Goal: Information Seeking & Learning: Learn about a topic

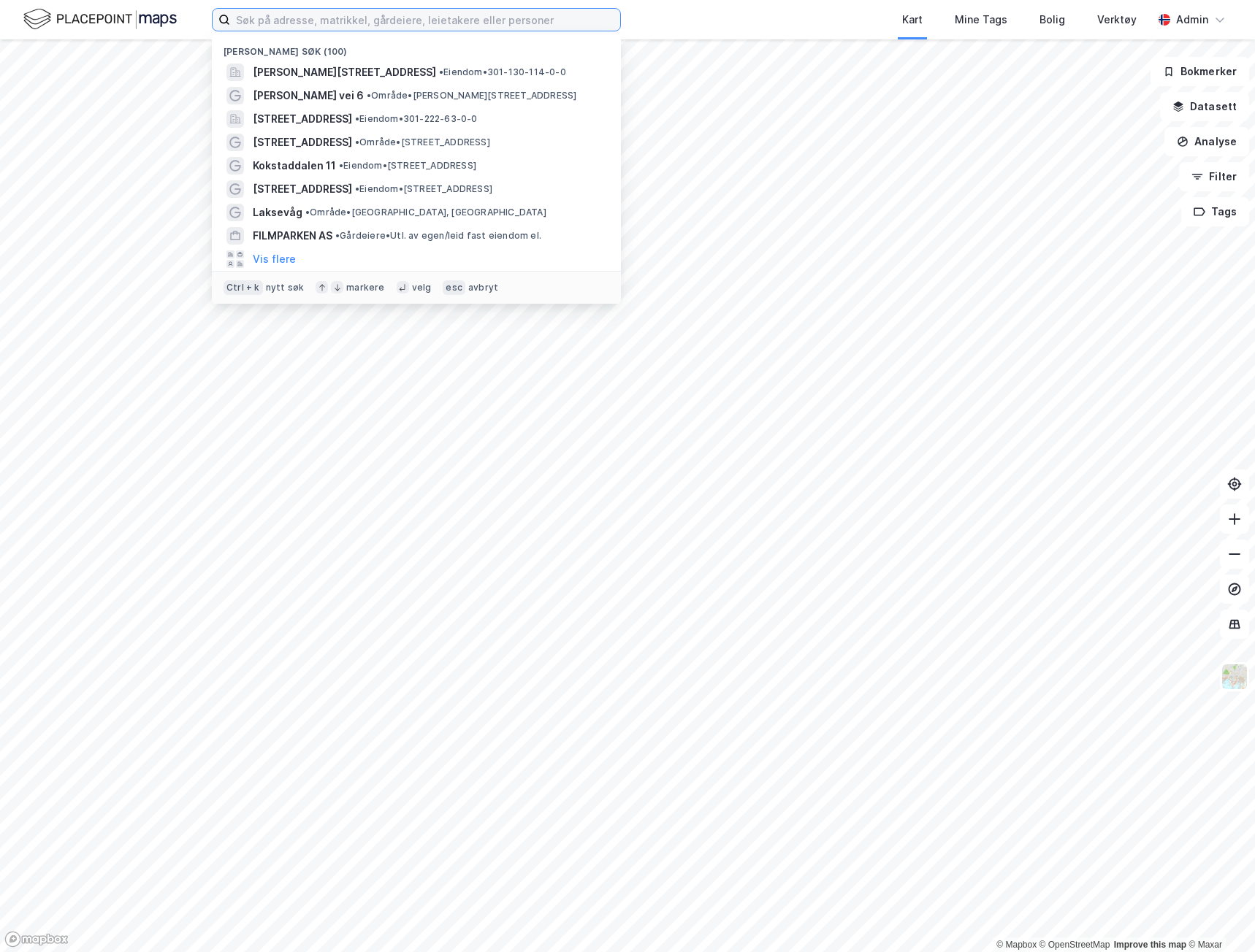
click at [352, 17] on input at bounding box center [425, 20] width 390 height 22
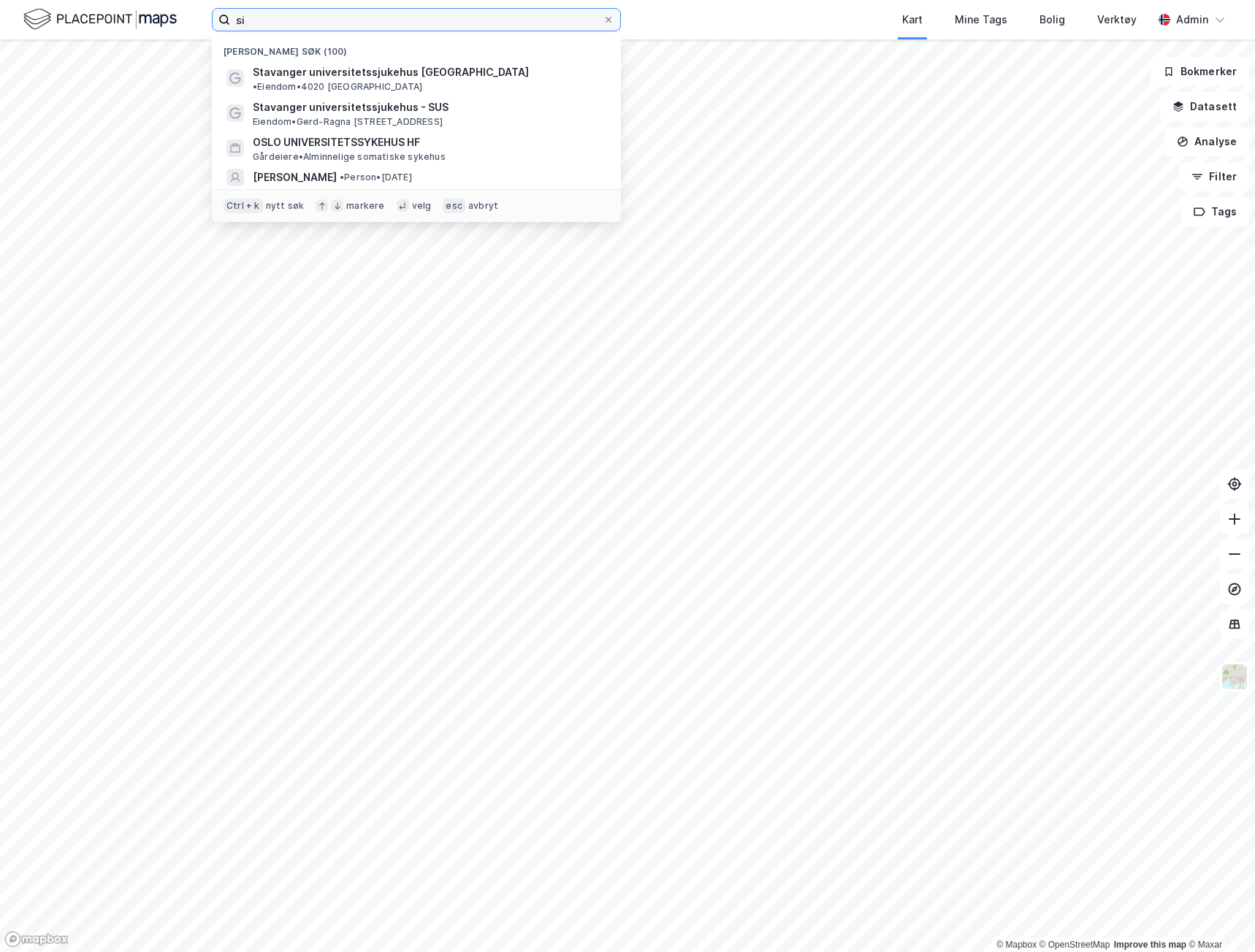
type input "s"
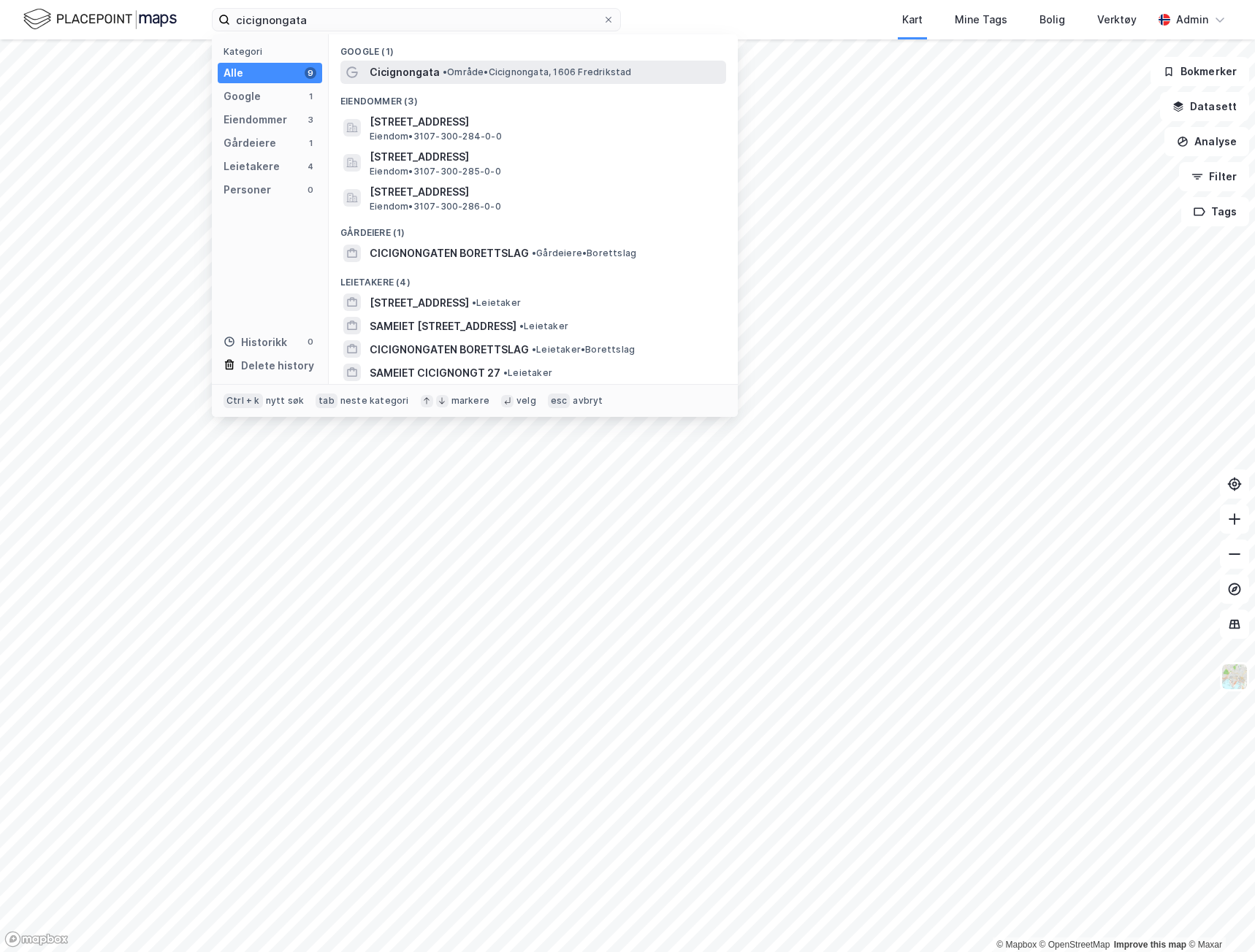
click at [489, 76] on span "• Område • Cicignongata, 1606 [GEOGRAPHIC_DATA]" at bounding box center [537, 73] width 189 height 12
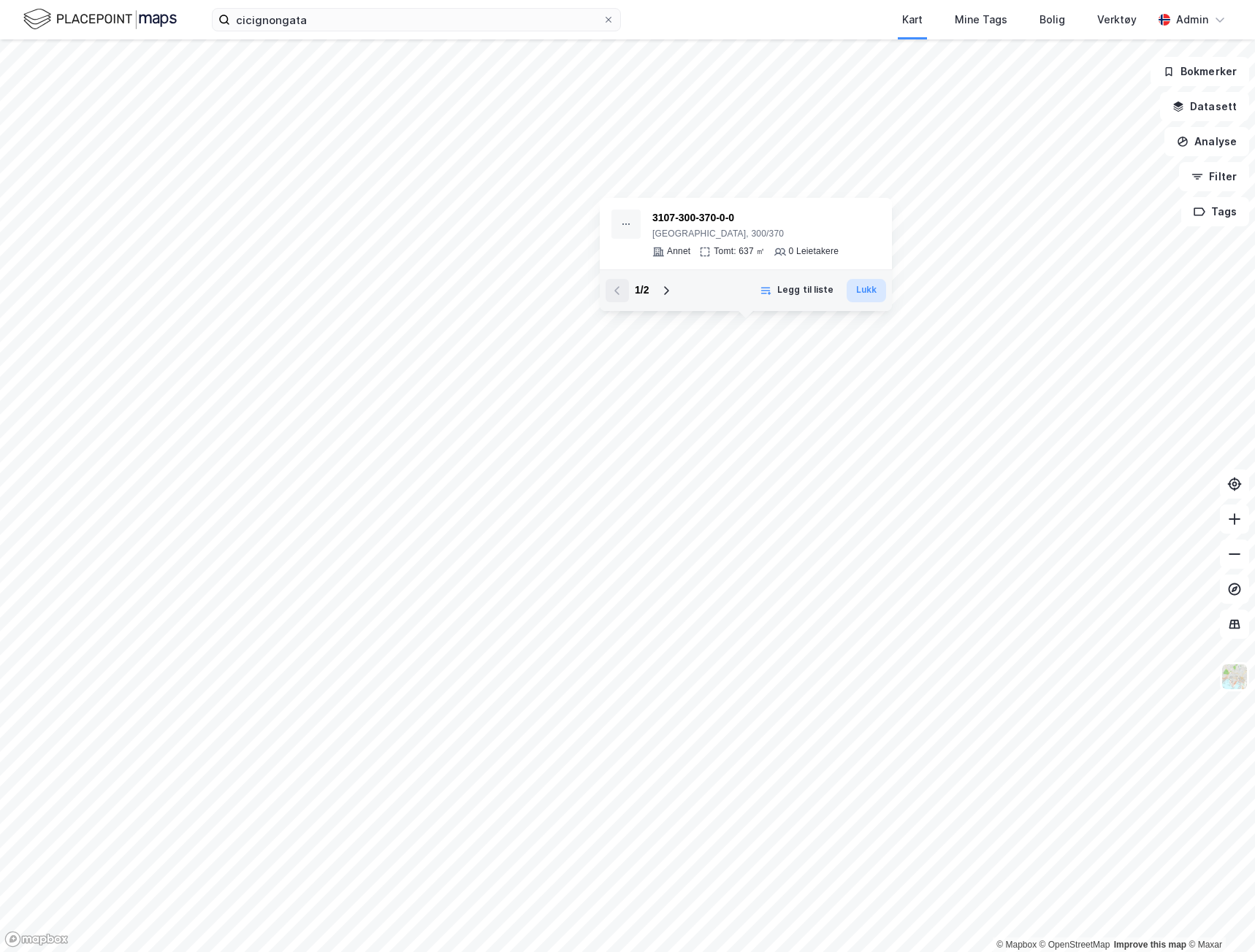
click at [869, 300] on button "Lukk" at bounding box center [866, 291] width 39 height 24
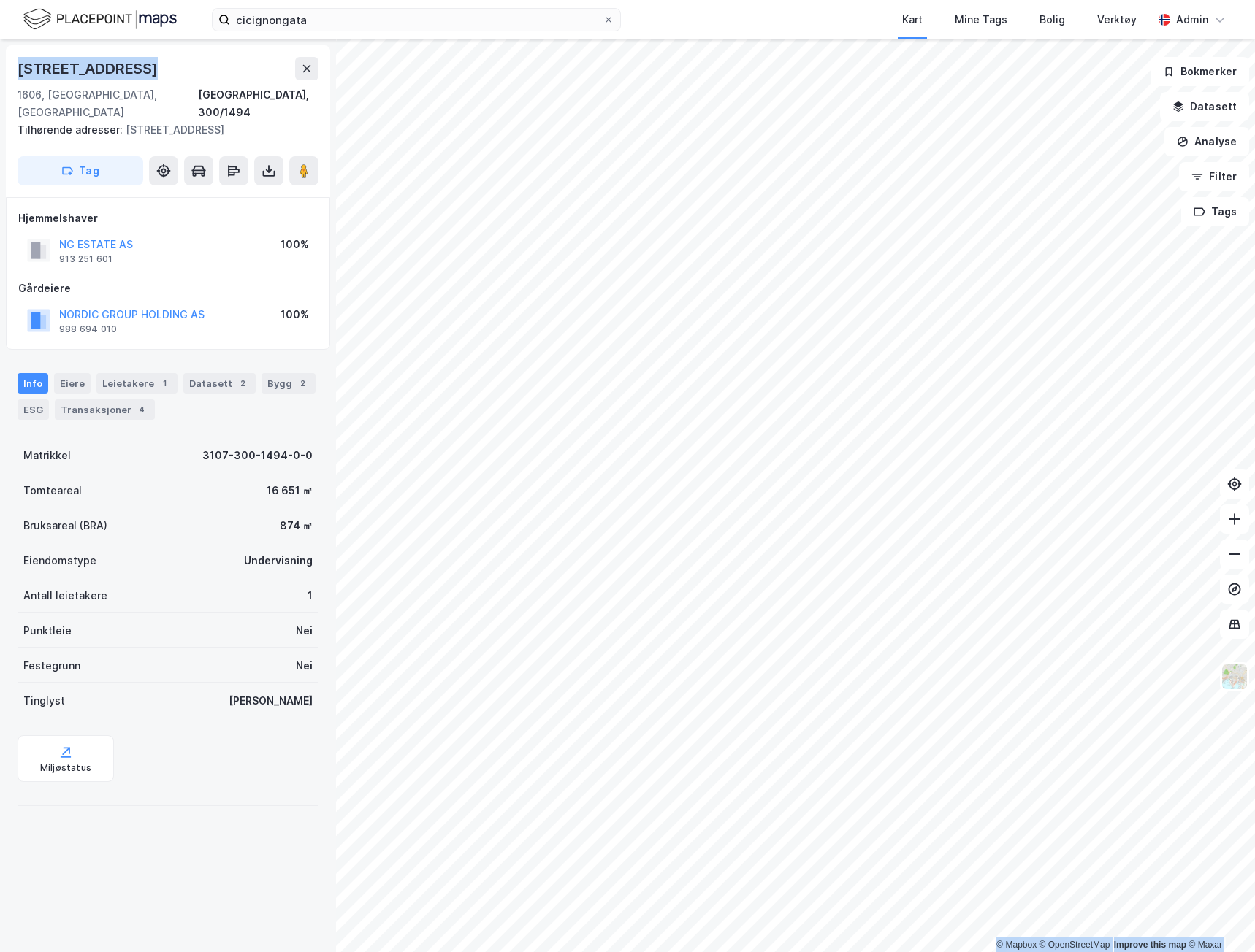
drag, startPoint x: 167, startPoint y: 67, endPoint x: -1, endPoint y: 76, distance: 168.2
click at [0, 76] on html "cicignongata Kart Mine Tags Bolig Verktøy Admin © Mapbox © OpenStreetMap Improv…" at bounding box center [628, 476] width 1255 height 952
copy div "© Mapbox © OpenStreetMap Improve this map © Maxar [STREET_ADDRESS]"
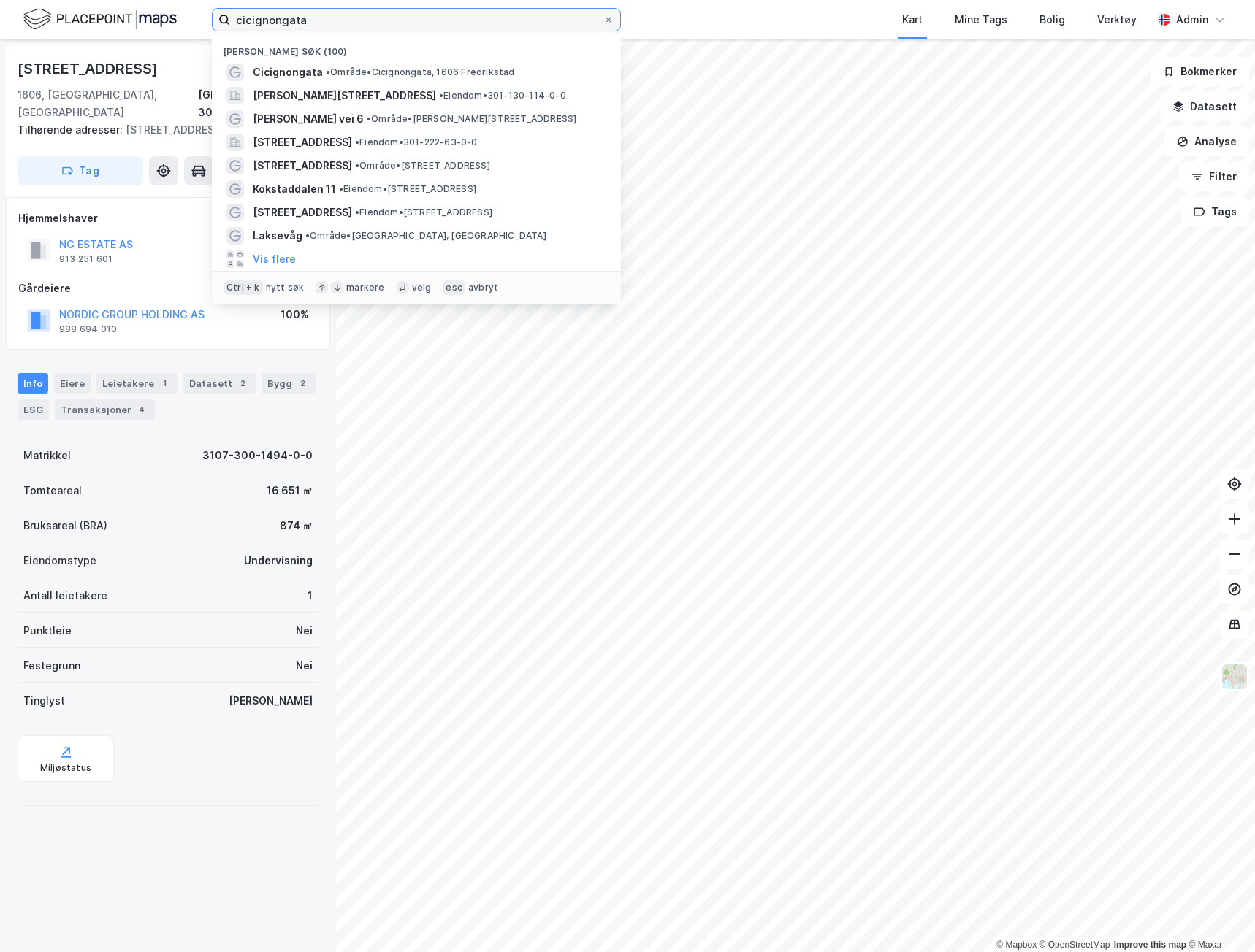
drag, startPoint x: 445, startPoint y: 24, endPoint x: -1, endPoint y: 20, distance: 446.0
click at [0, 20] on html "cicignongata Nylige søk (100) Cicignongata • Område • Cicignongata, [STREET_ADD…" at bounding box center [628, 476] width 1255 height 952
paste input "[STREET_ADDRESS],"
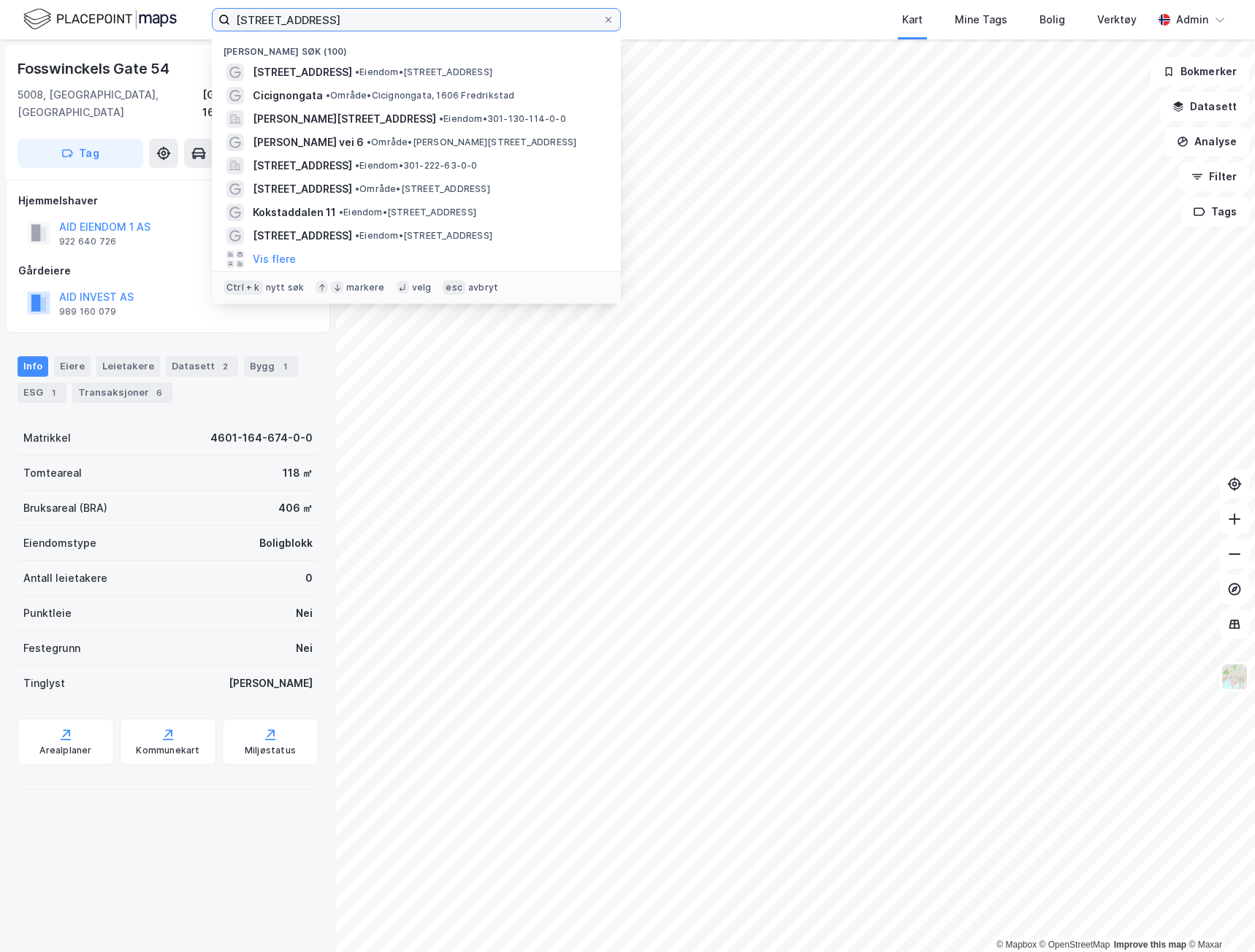
drag, startPoint x: 359, startPoint y: 18, endPoint x: 177, endPoint y: 25, distance: 182.1
click at [179, 25] on div "[STREET_ADDRESS] (100) [STREET_ADDRESS] • Eiendom • [STREET_ADDRESS] • Område •…" at bounding box center [628, 19] width 1255 height 39
paste input "[STREET_ADDRESS][PERSON_NAME]"
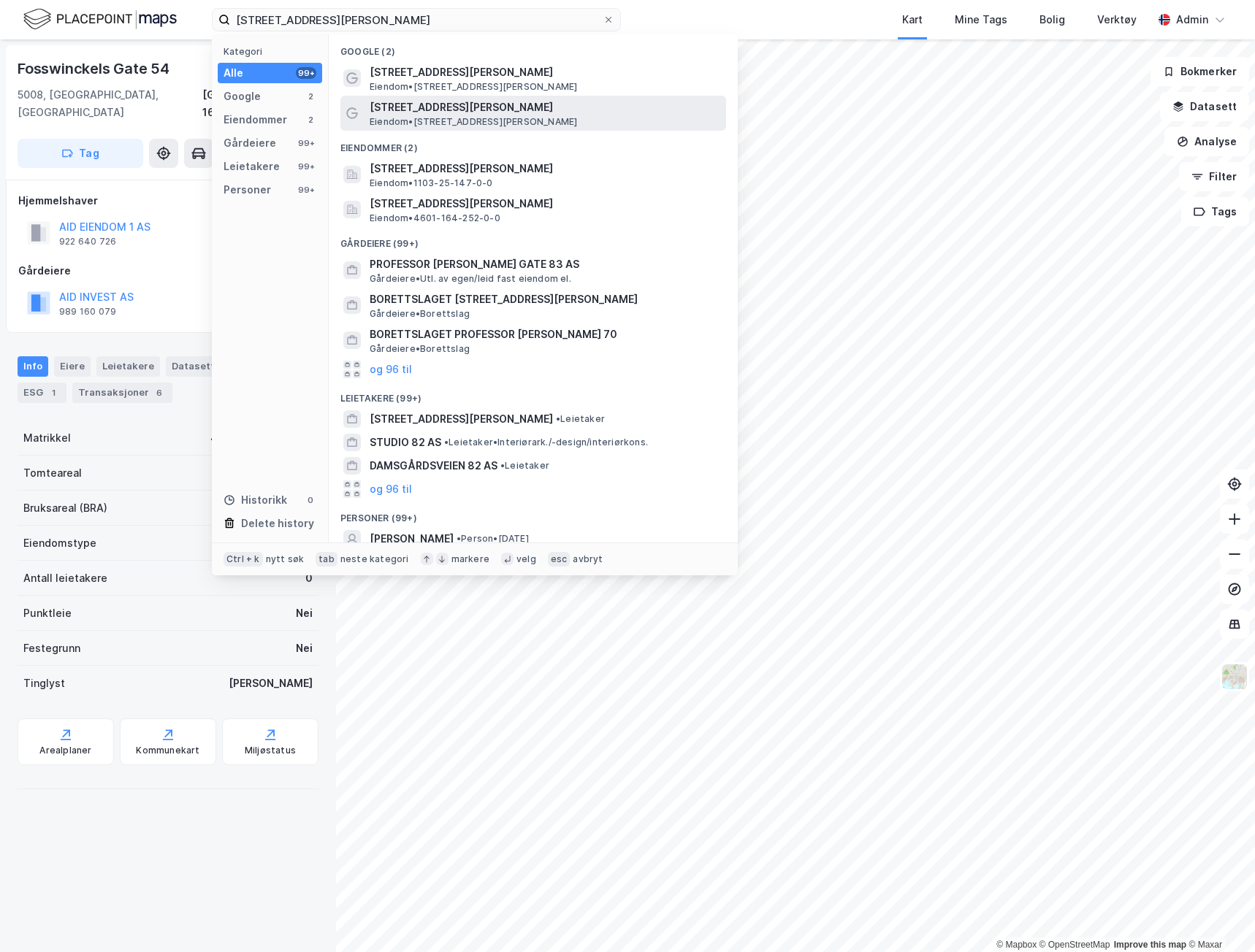
click at [397, 121] on span "Eiendom • [STREET_ADDRESS][PERSON_NAME]" at bounding box center [473, 122] width 208 height 12
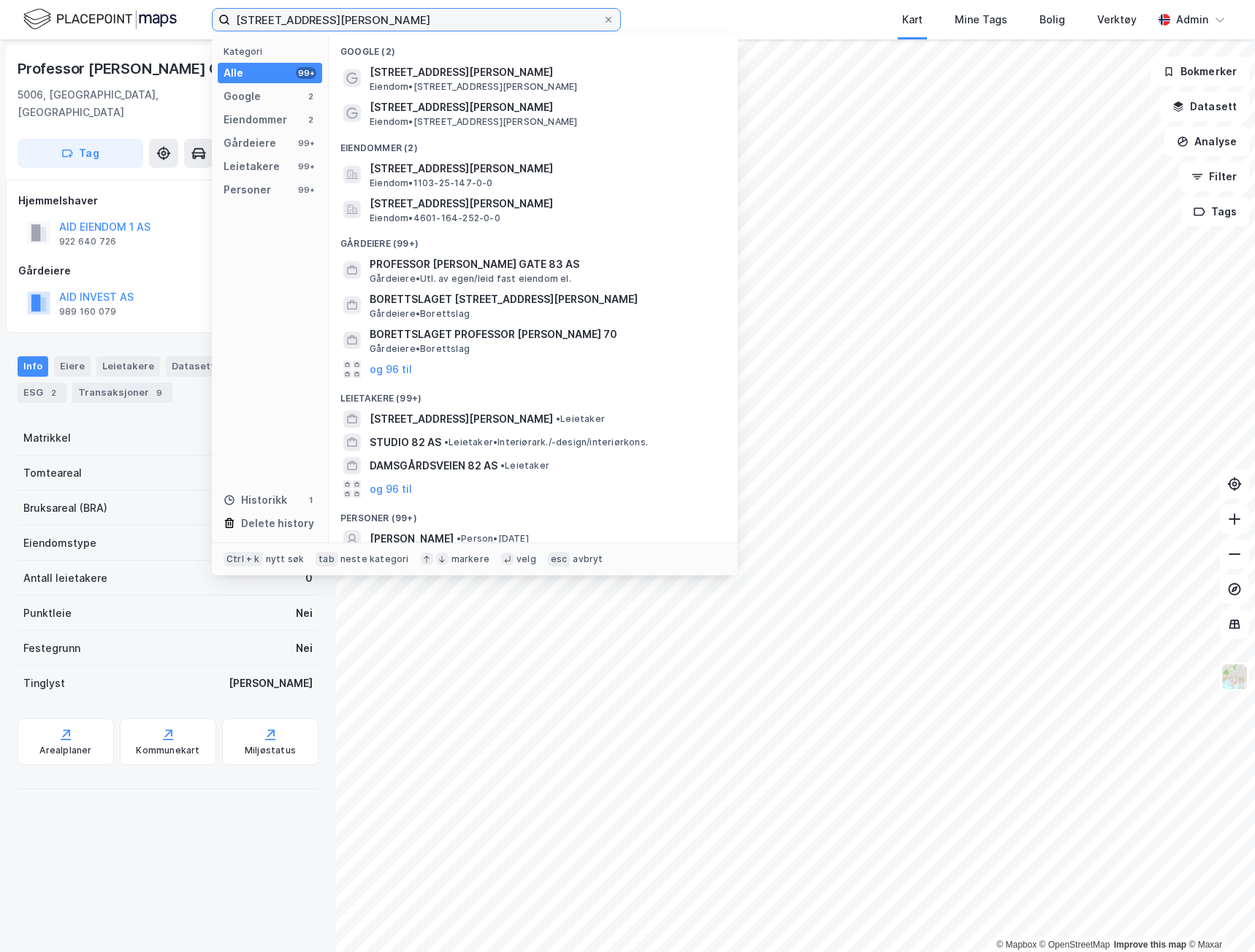
drag, startPoint x: 430, startPoint y: 24, endPoint x: 185, endPoint y: 16, distance: 245.1
click at [185, 16] on div "[STREET_ADDRESS][PERSON_NAME] Kategori Alle 99+ Google 2 Eiendommer 2 Gårdeiere…" at bounding box center [628, 19] width 1255 height 39
paste input "Vestre Murallmenning 16 og 18"
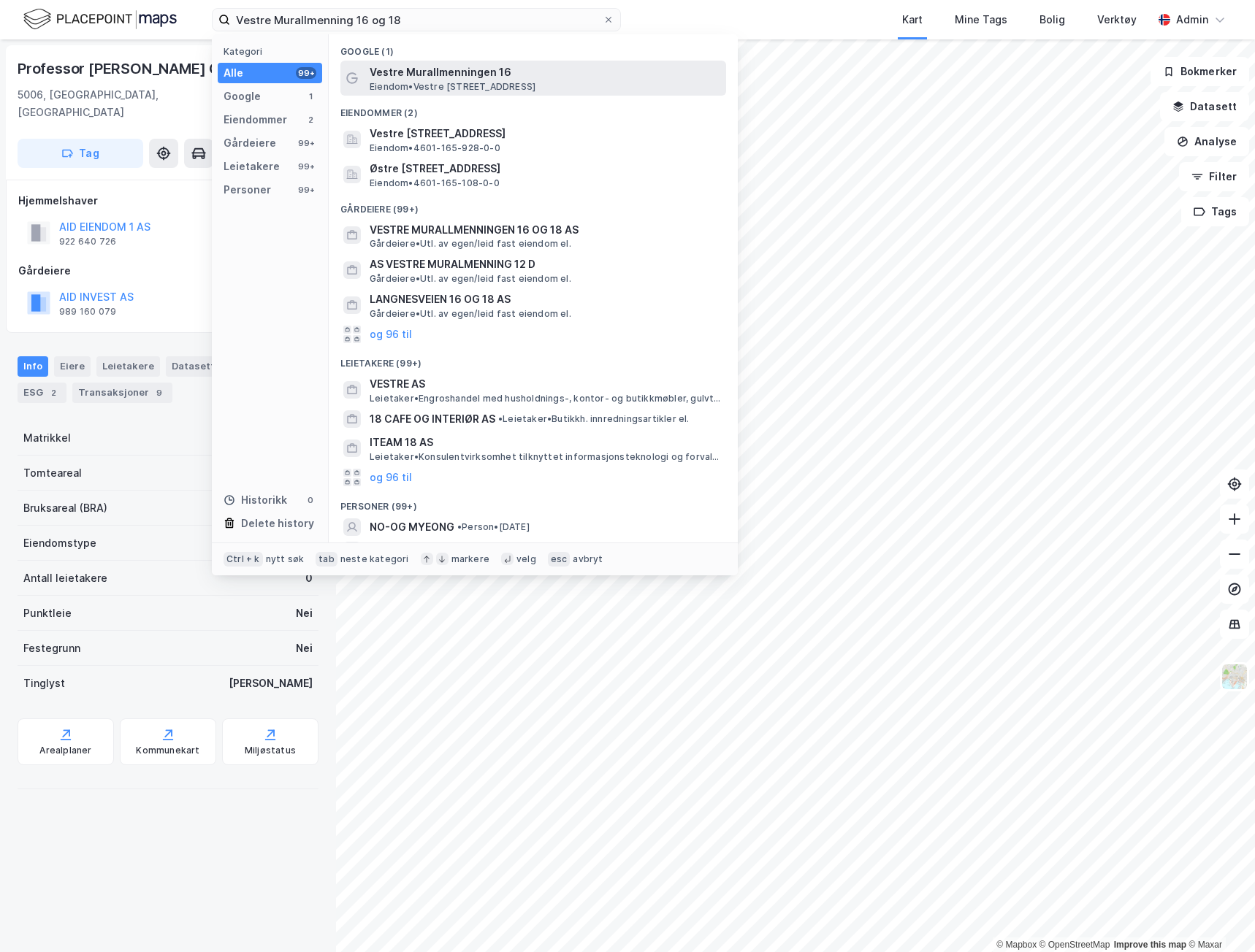
click at [421, 79] on span "Vestre Murallmenningen 16" at bounding box center [544, 73] width 351 height 18
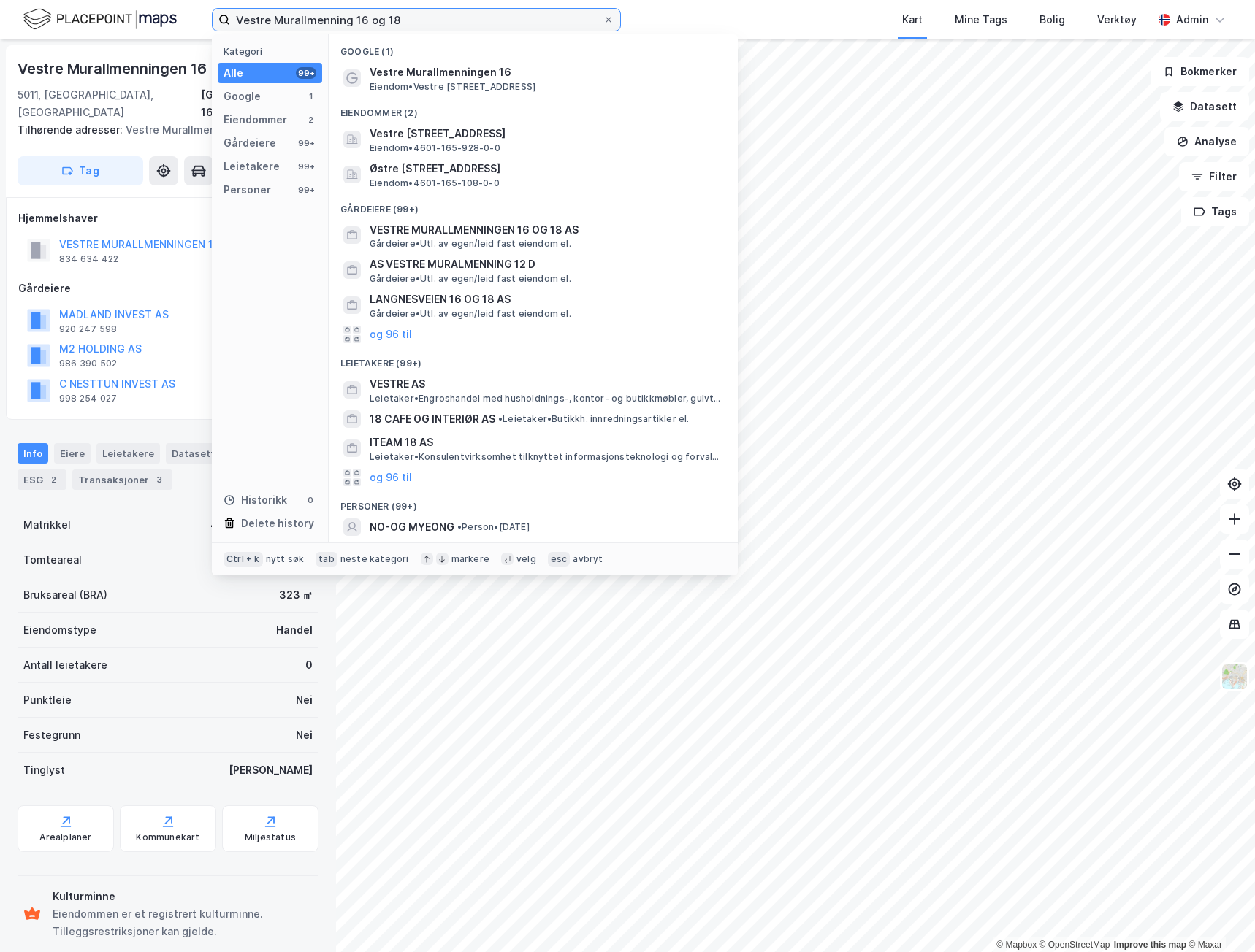
drag, startPoint x: 393, startPoint y: 27, endPoint x: 190, endPoint y: 29, distance: 203.0
click at [190, 29] on div "Vestre Murallmenning 16 og 18 Kategori Alle 99+ Google 1 Eiendommer 2 Gårdeiere…" at bounding box center [628, 19] width 1255 height 39
paste input "[STREET_ADDRESS]"
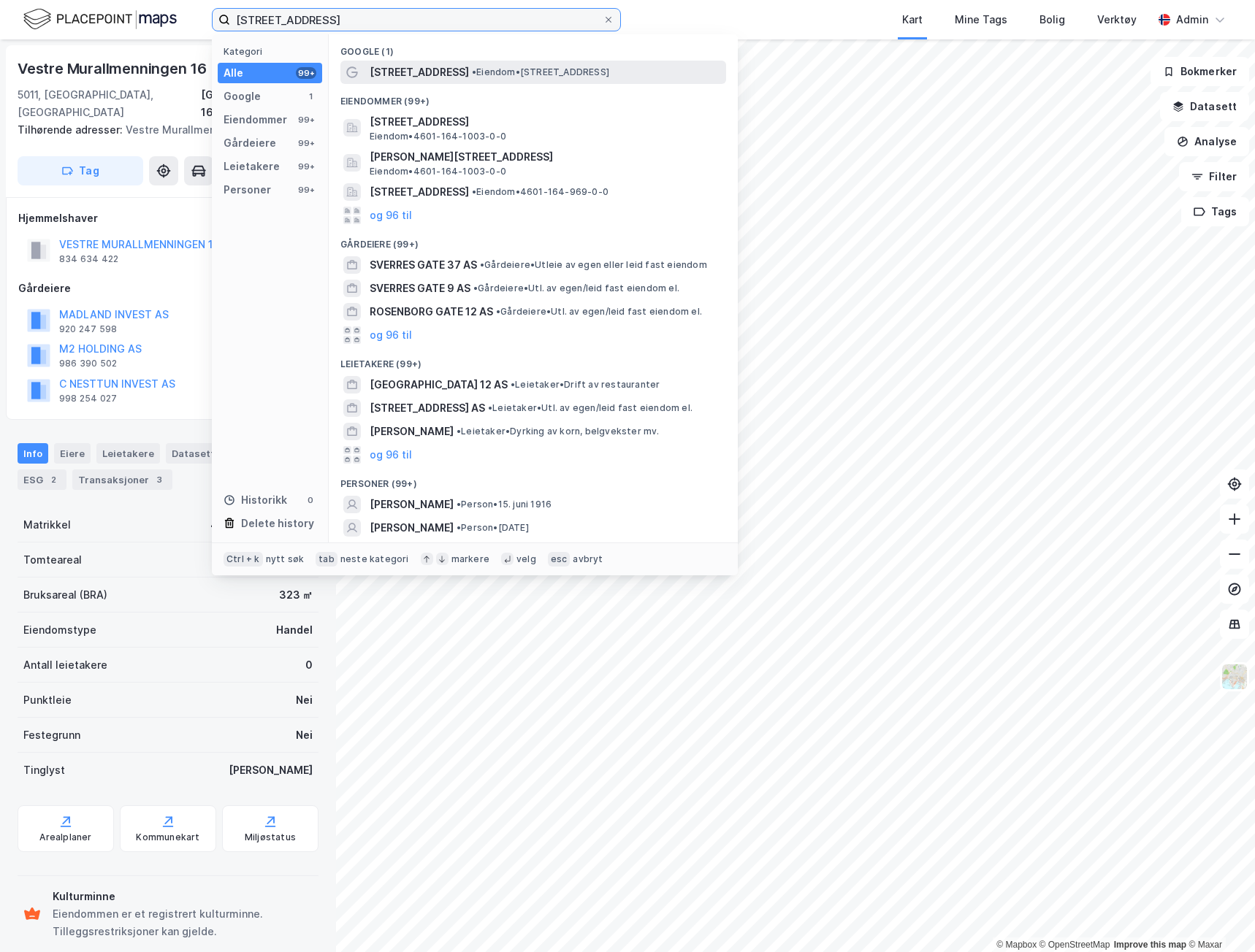
type input "[STREET_ADDRESS]"
click at [372, 76] on span "[STREET_ADDRESS]" at bounding box center [419, 73] width 99 height 18
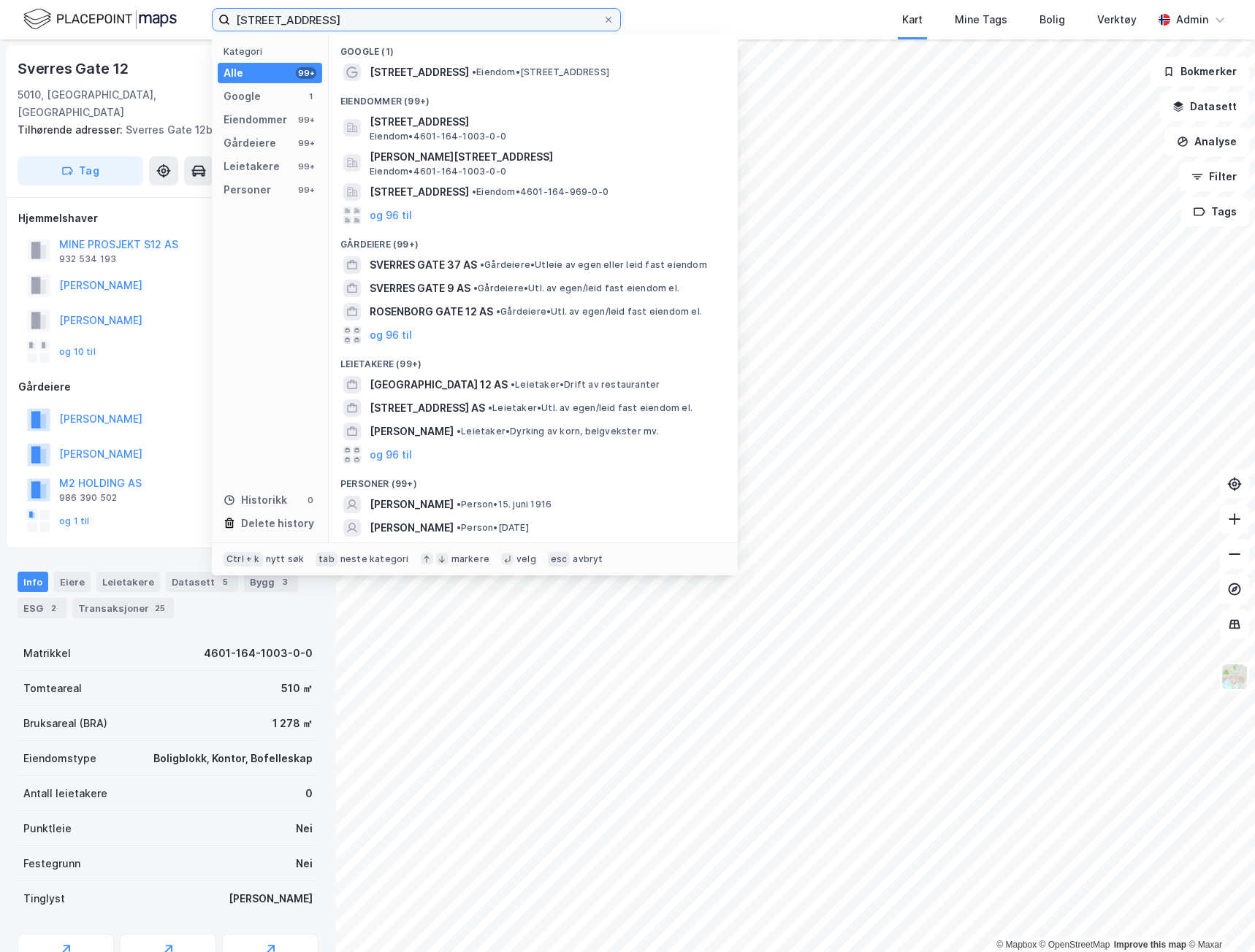
click at [378, 21] on input "[STREET_ADDRESS]" at bounding box center [416, 20] width 372 height 22
drag, startPoint x: 384, startPoint y: 27, endPoint x: 201, endPoint y: 30, distance: 183.0
click at [202, 30] on div "[STREET_ADDRESS] Kategori Alle 99+ Google 1 Eiendommer 99+ Gårdeiere 99+ Leieta…" at bounding box center [628, 19] width 1255 height 39
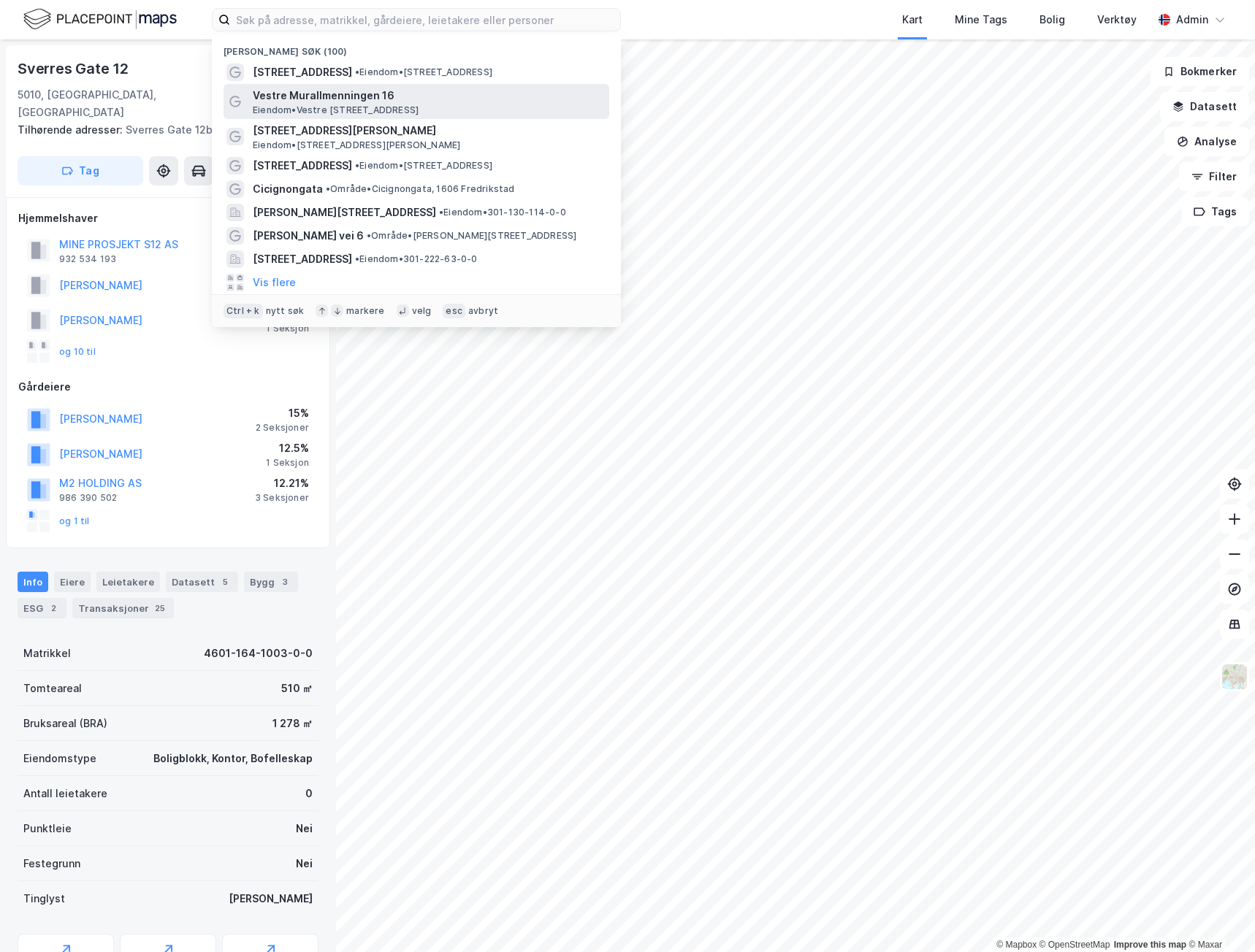
click at [313, 108] on span "Eiendom • [STREET_ADDRESS]" at bounding box center [336, 110] width 166 height 12
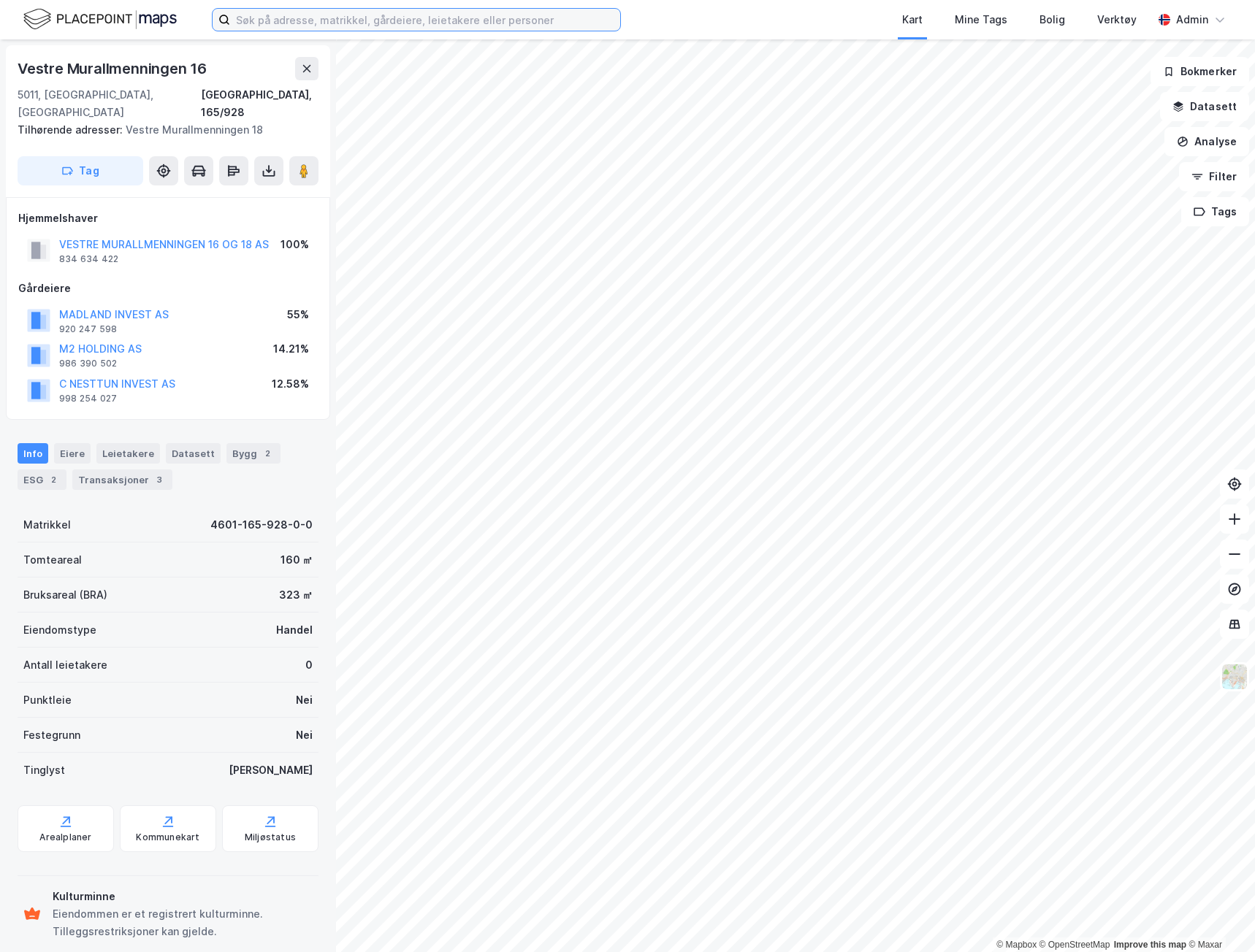
click at [256, 25] on input at bounding box center [425, 20] width 390 height 22
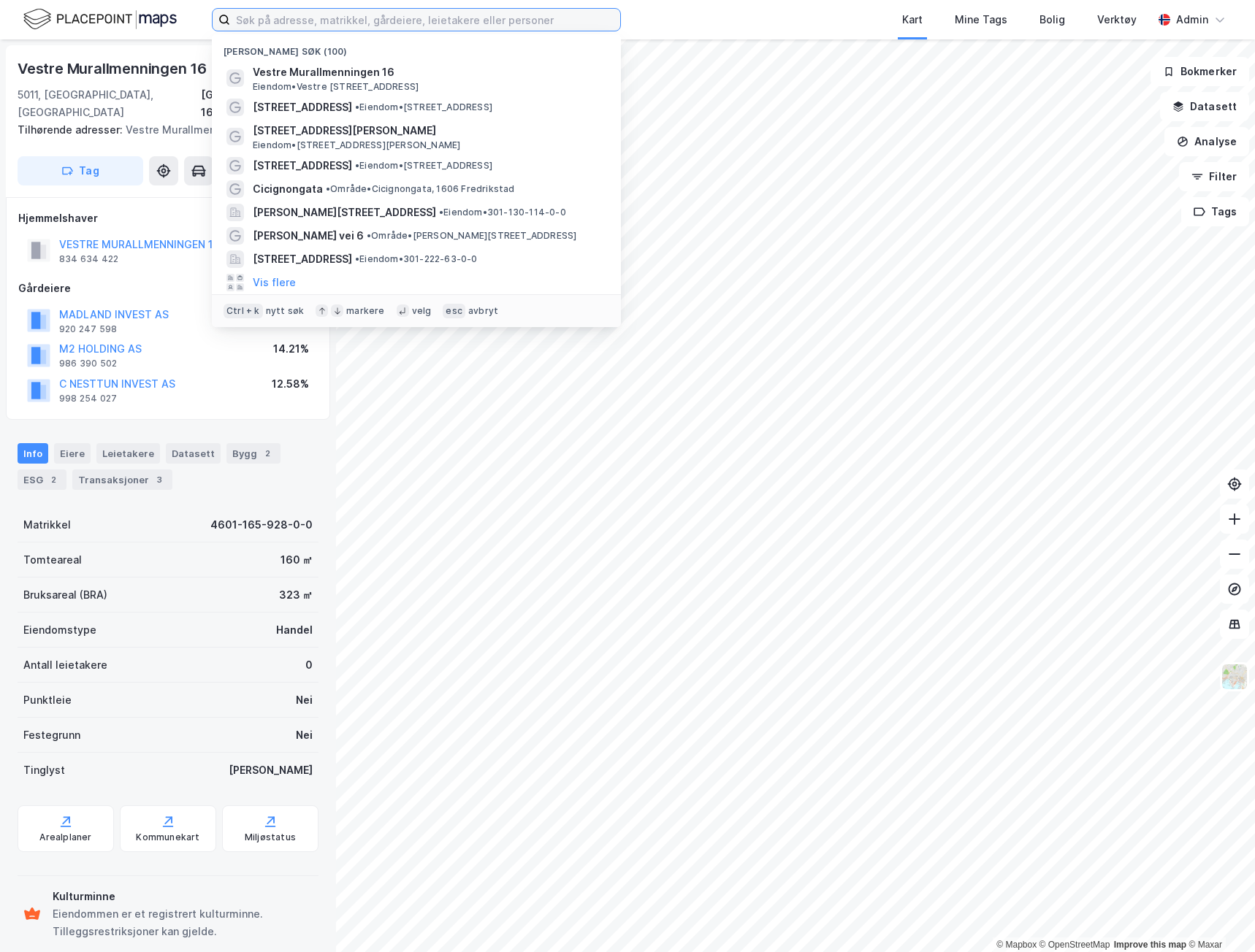
paste input "Inndalsveien 1B"
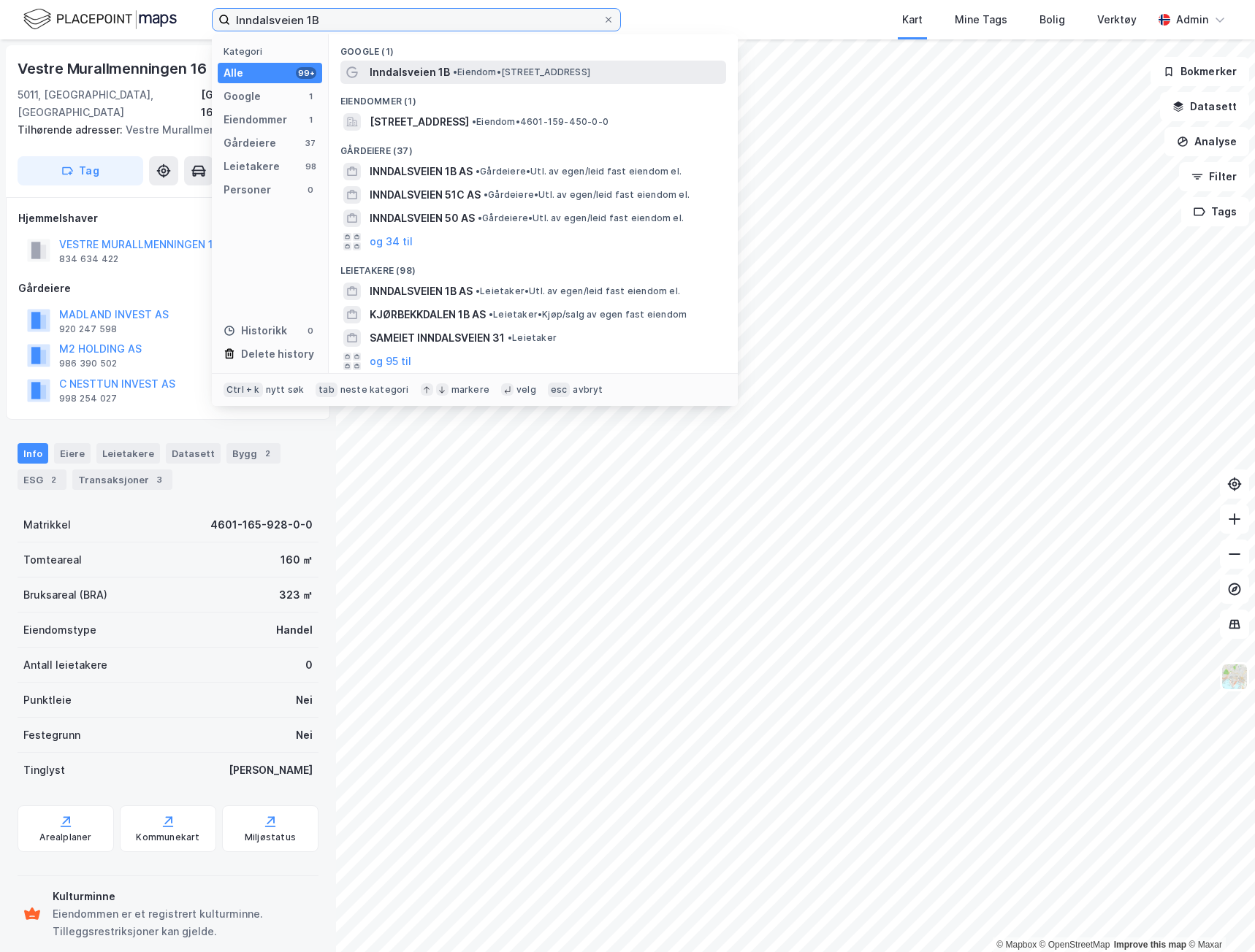
type input "Inndalsveien 1B"
click at [395, 67] on span "Inndalsveien 1B" at bounding box center [409, 73] width 80 height 18
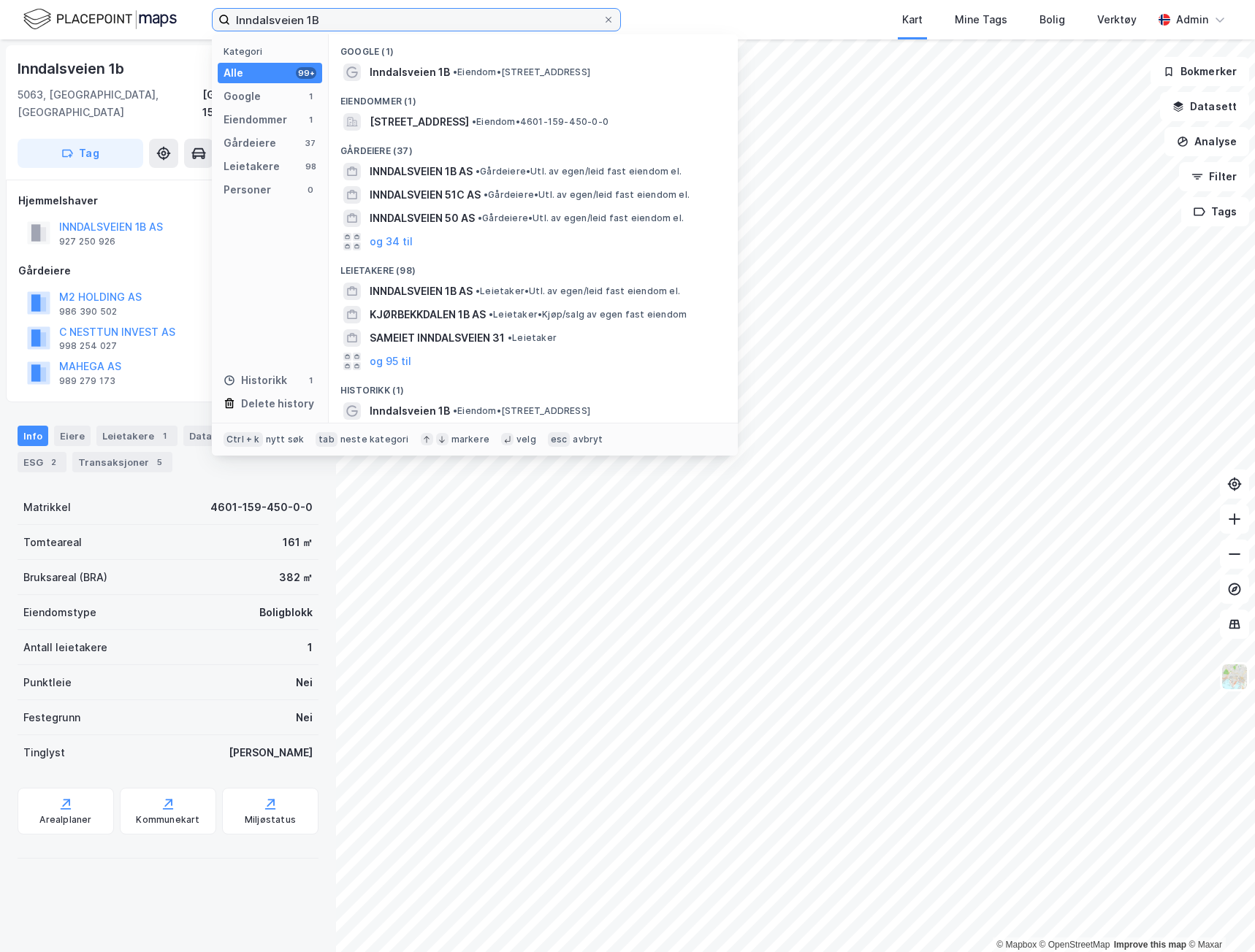
drag, startPoint x: 269, startPoint y: 16, endPoint x: 139, endPoint y: 17, distance: 130.0
click at [139, 17] on div "Inndalsveien 1B Kategori Alle 99+ Google 1 Eiendommer 1 Gårdeiere 37 Leietakere…" at bounding box center [628, 19] width 1255 height 39
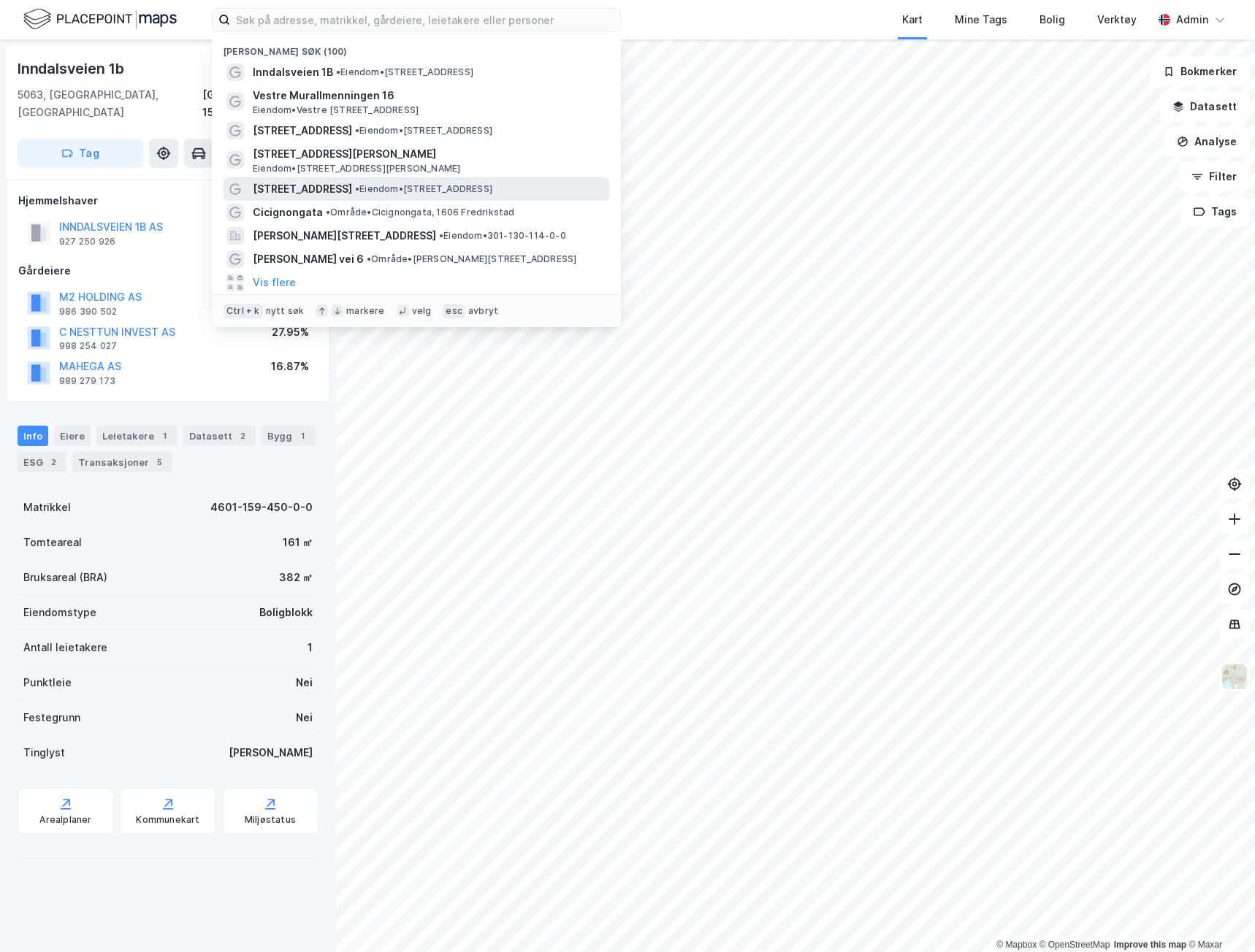
click at [337, 195] on span "[STREET_ADDRESS]" at bounding box center [303, 189] width 99 height 18
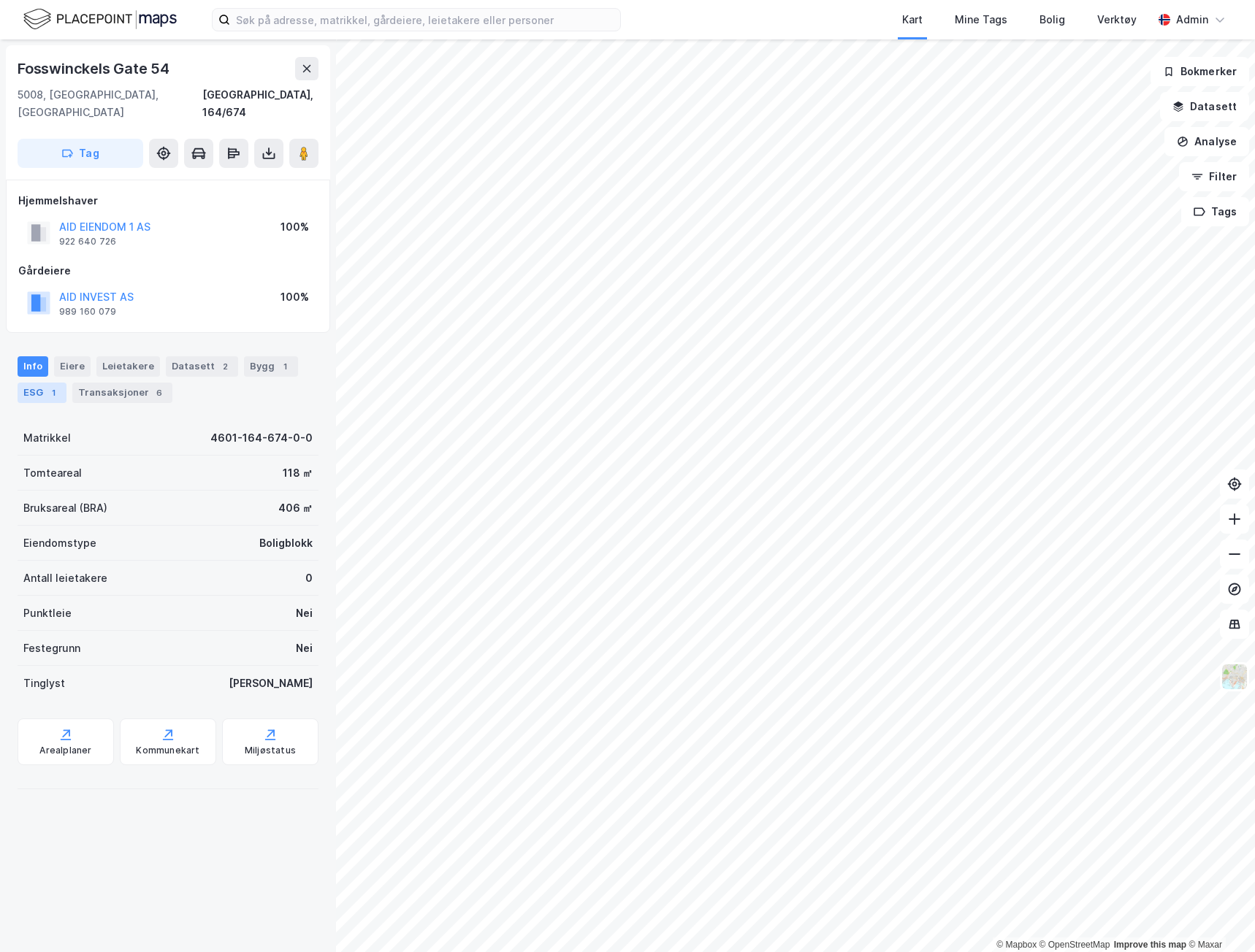
click at [39, 383] on div "ESG 1" at bounding box center [42, 393] width 49 height 21
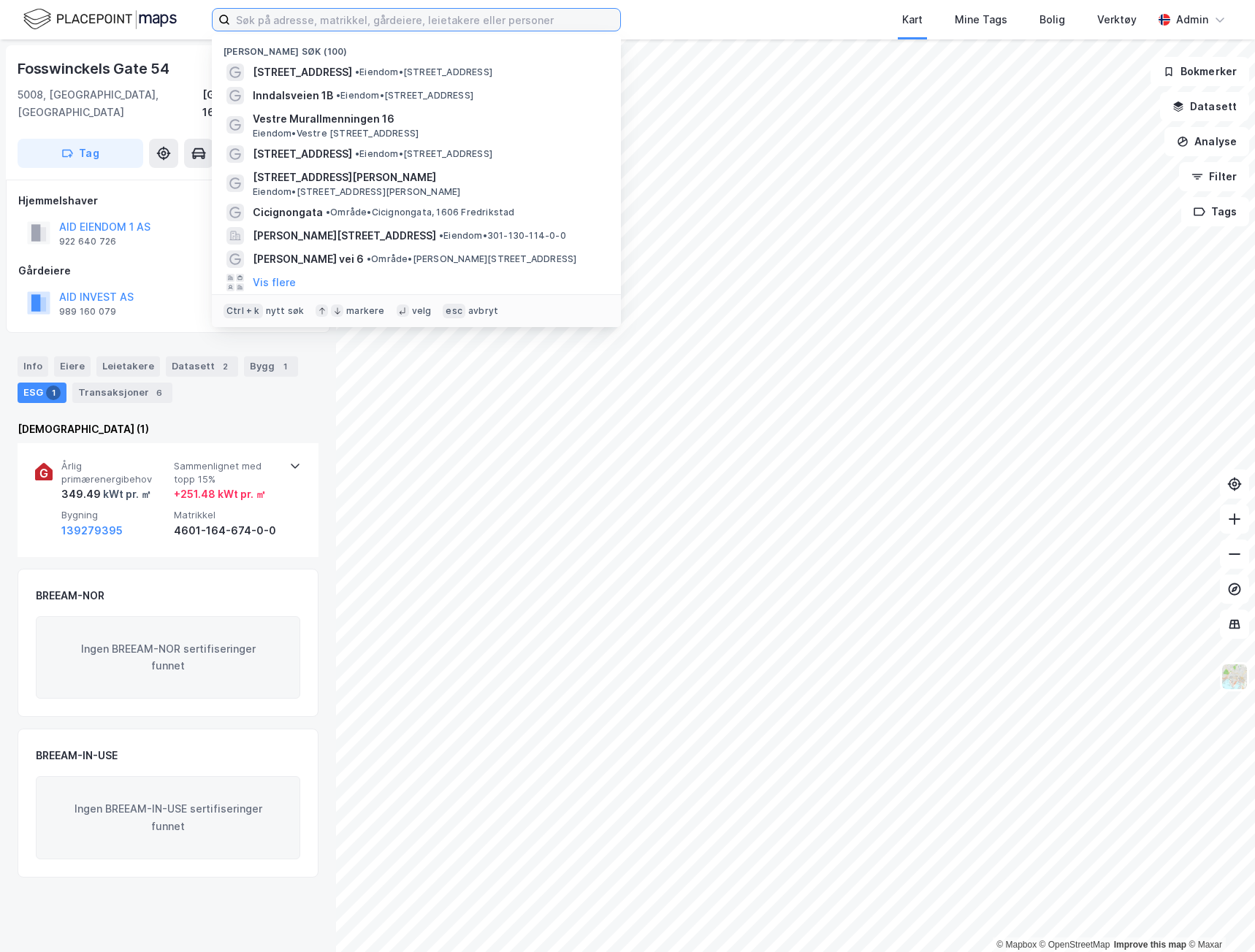
click at [303, 17] on input at bounding box center [425, 20] width 390 height 22
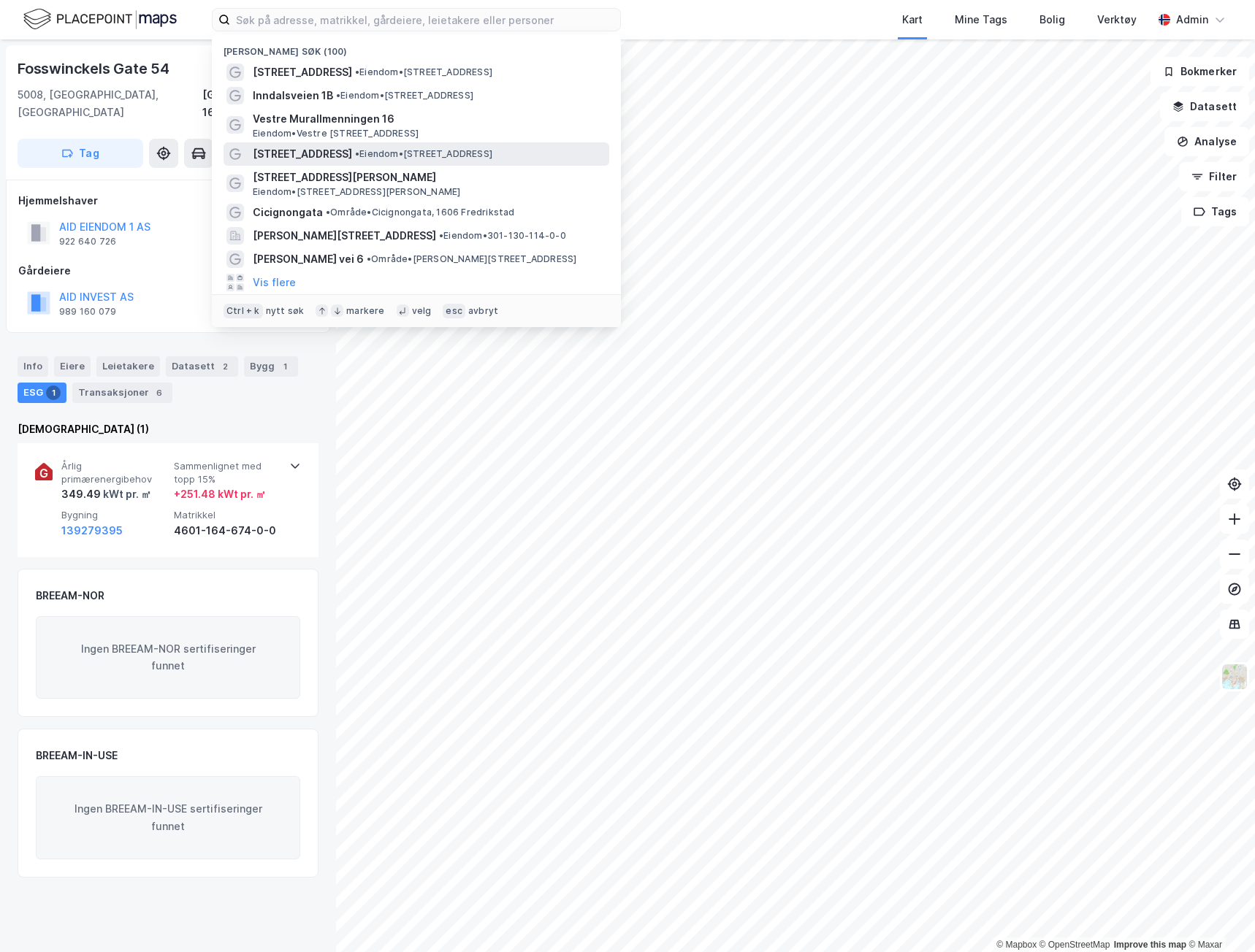
click at [314, 151] on span "[STREET_ADDRESS]" at bounding box center [303, 154] width 99 height 18
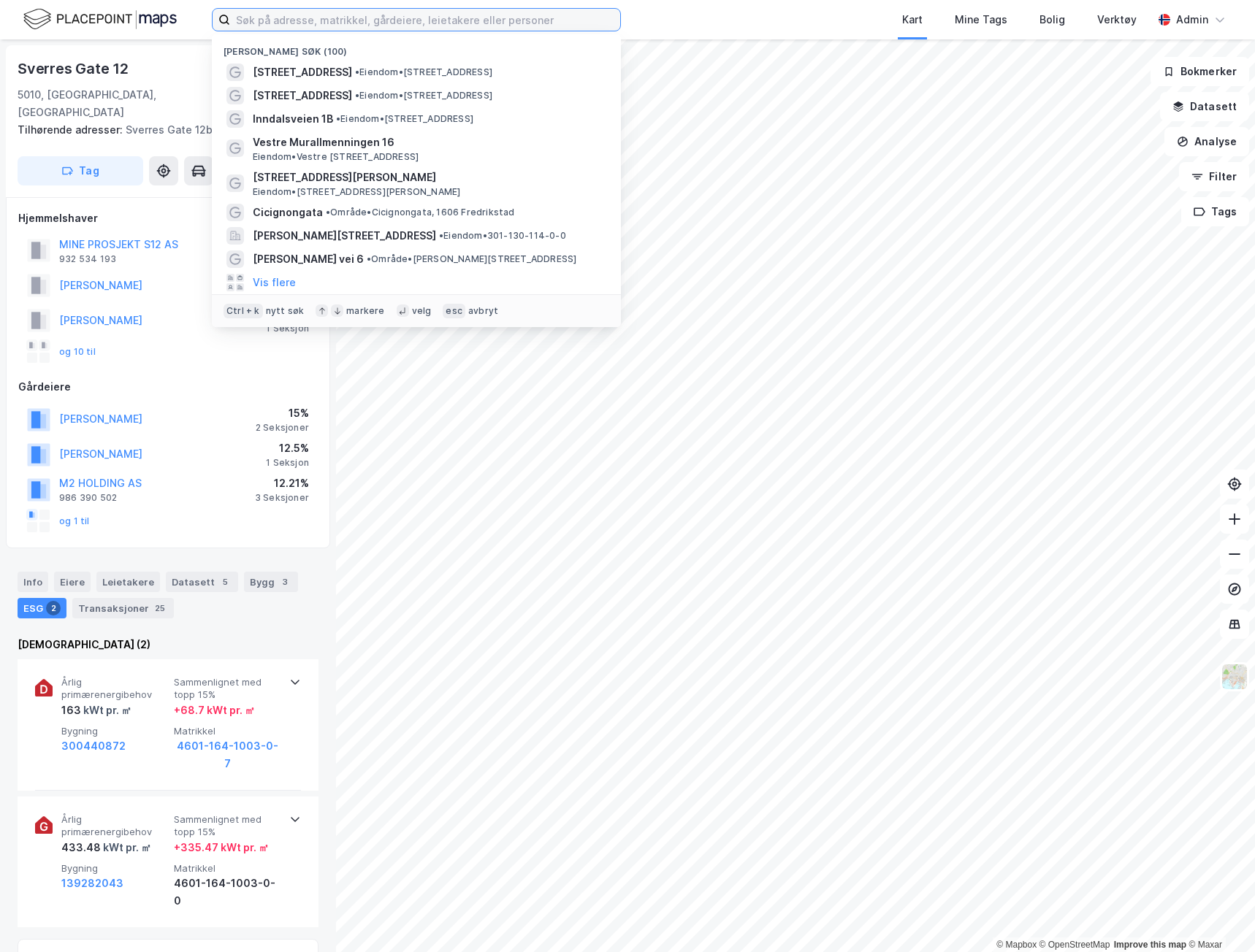
click at [283, 10] on input at bounding box center [425, 20] width 390 height 22
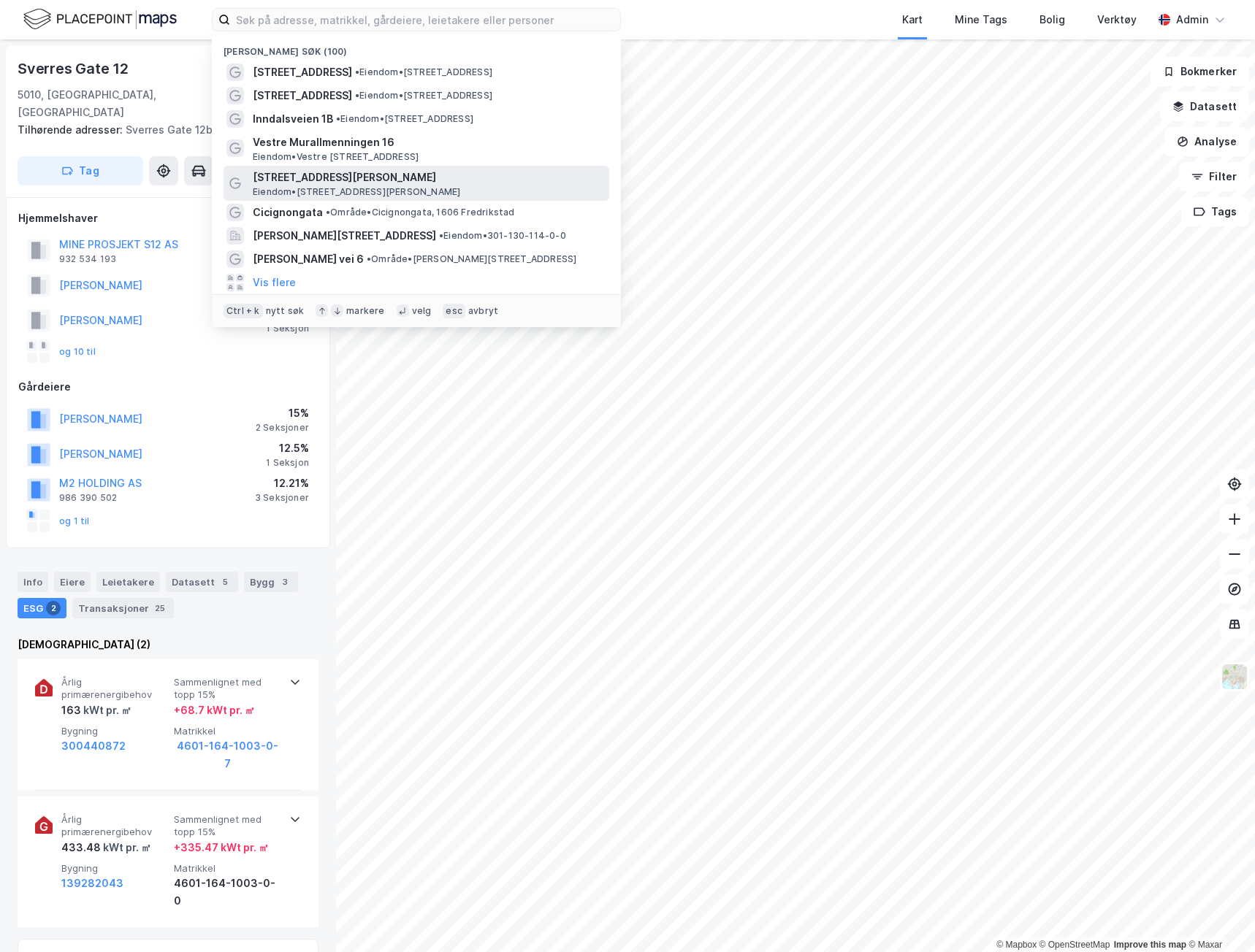
click at [329, 173] on span "[STREET_ADDRESS][PERSON_NAME]" at bounding box center [428, 178] width 351 height 18
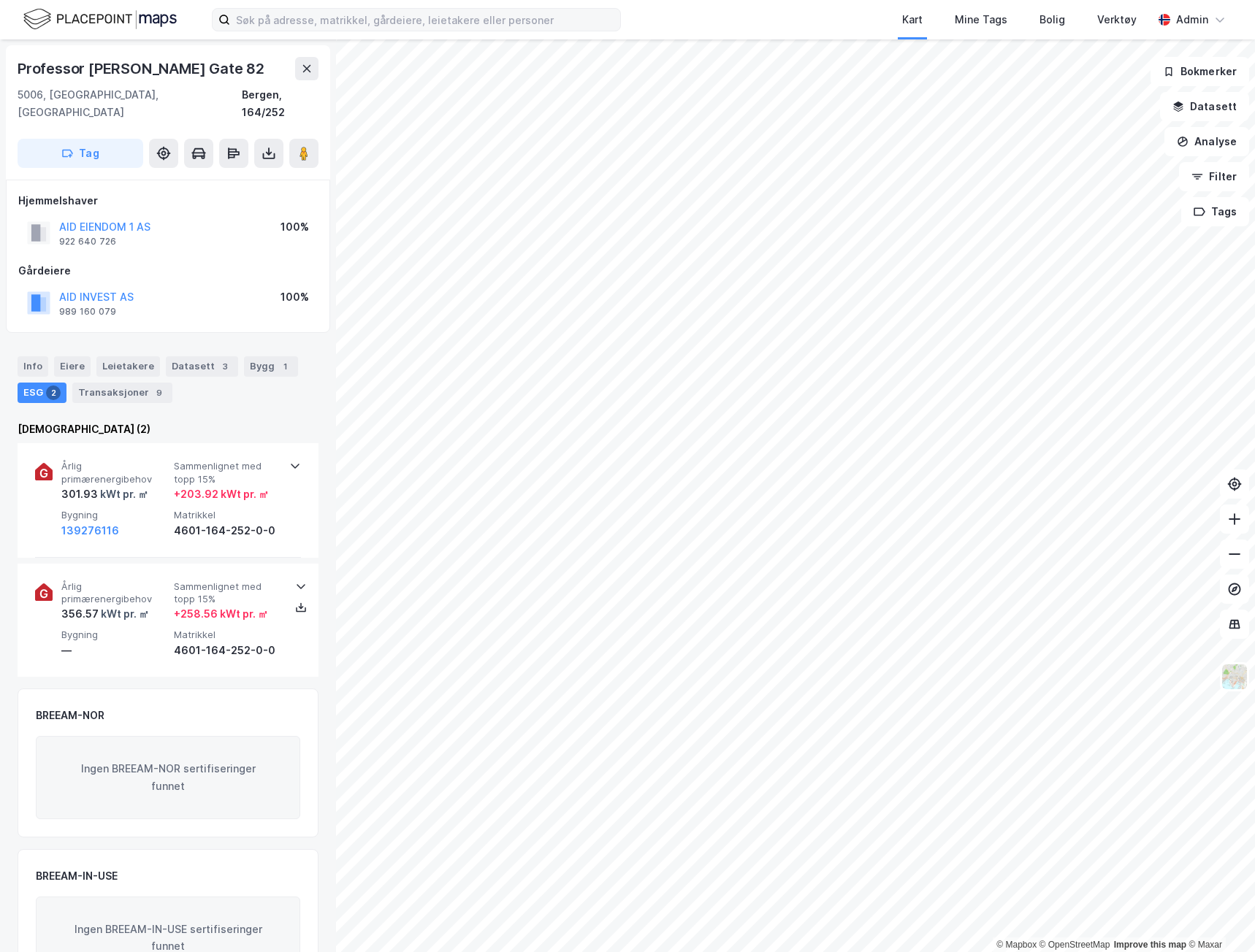
click at [388, 30] on label at bounding box center [417, 20] width 409 height 24
click at [388, 30] on input at bounding box center [425, 20] width 390 height 22
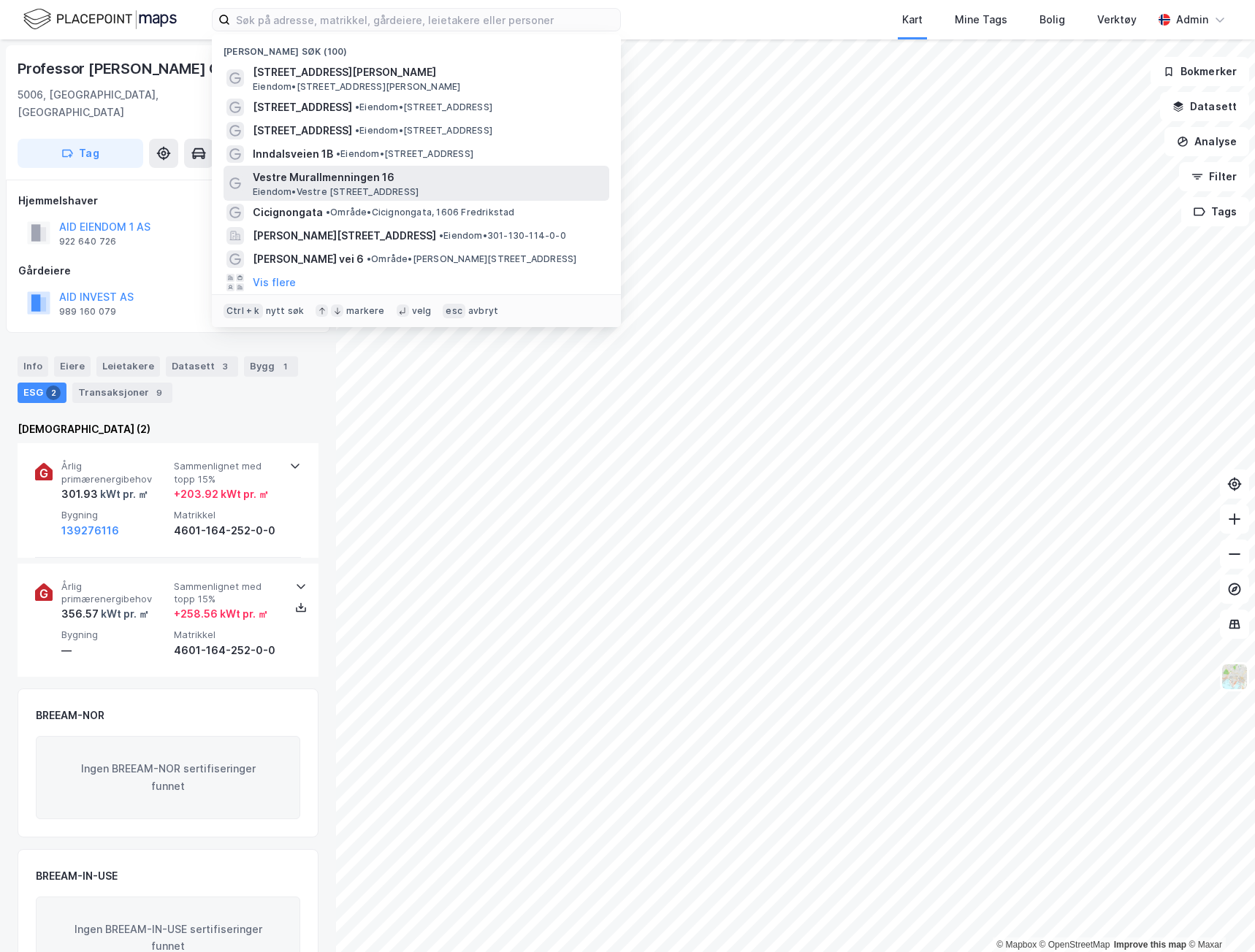
click at [314, 188] on span "Eiendom • [STREET_ADDRESS]" at bounding box center [336, 192] width 166 height 12
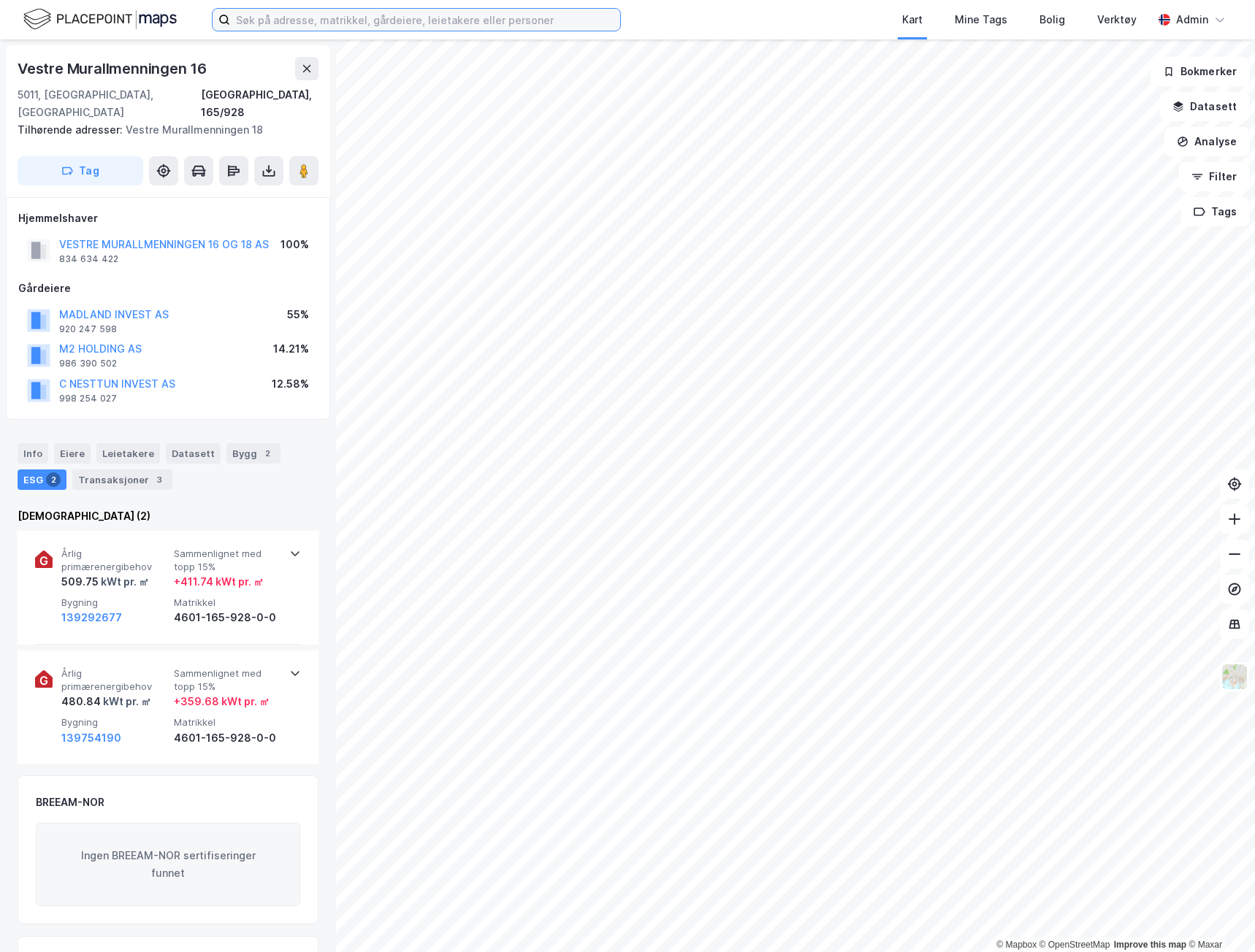
click at [361, 21] on input at bounding box center [425, 20] width 390 height 22
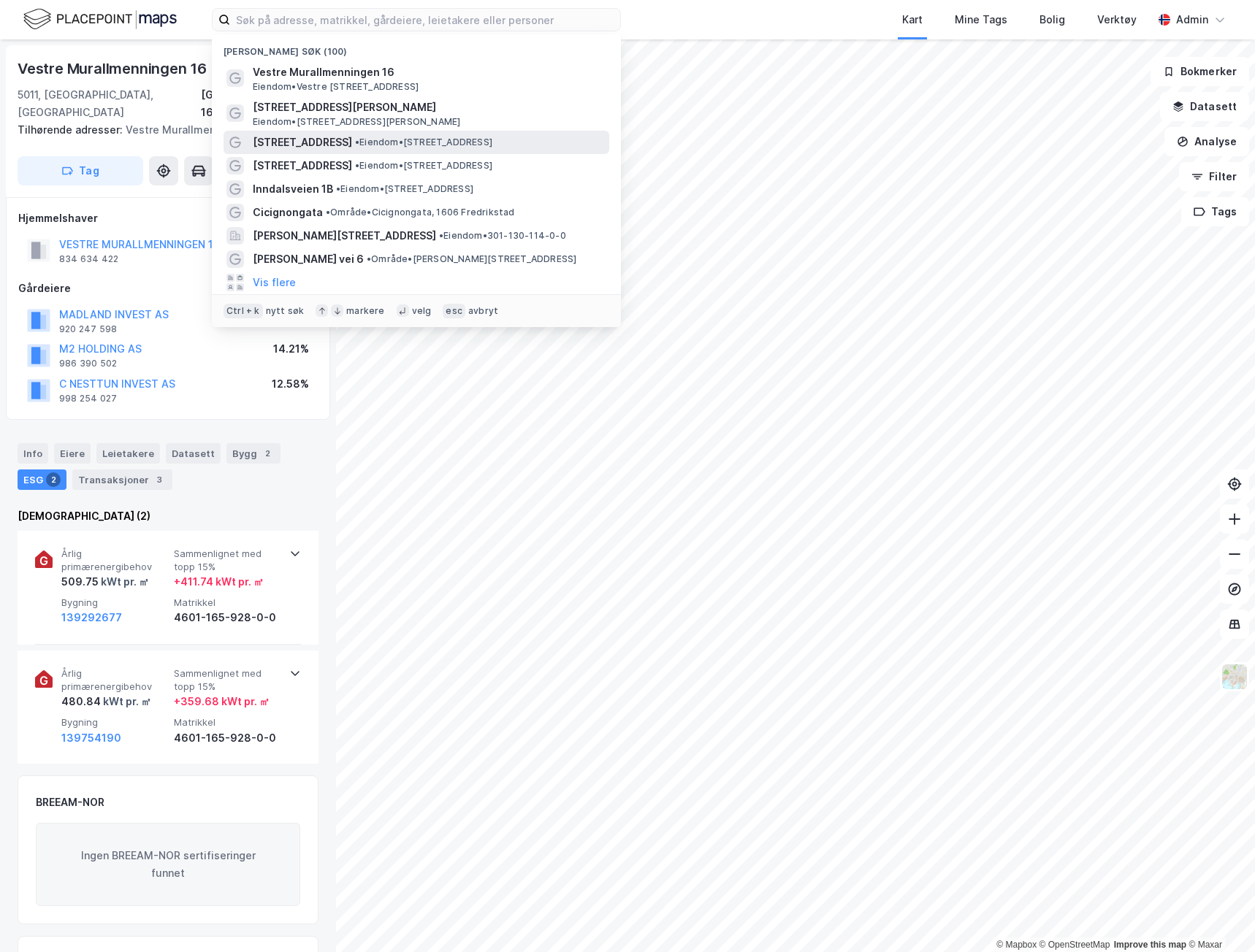
click at [355, 139] on span "• Eiendom • [STREET_ADDRESS]" at bounding box center [424, 142] width 137 height 12
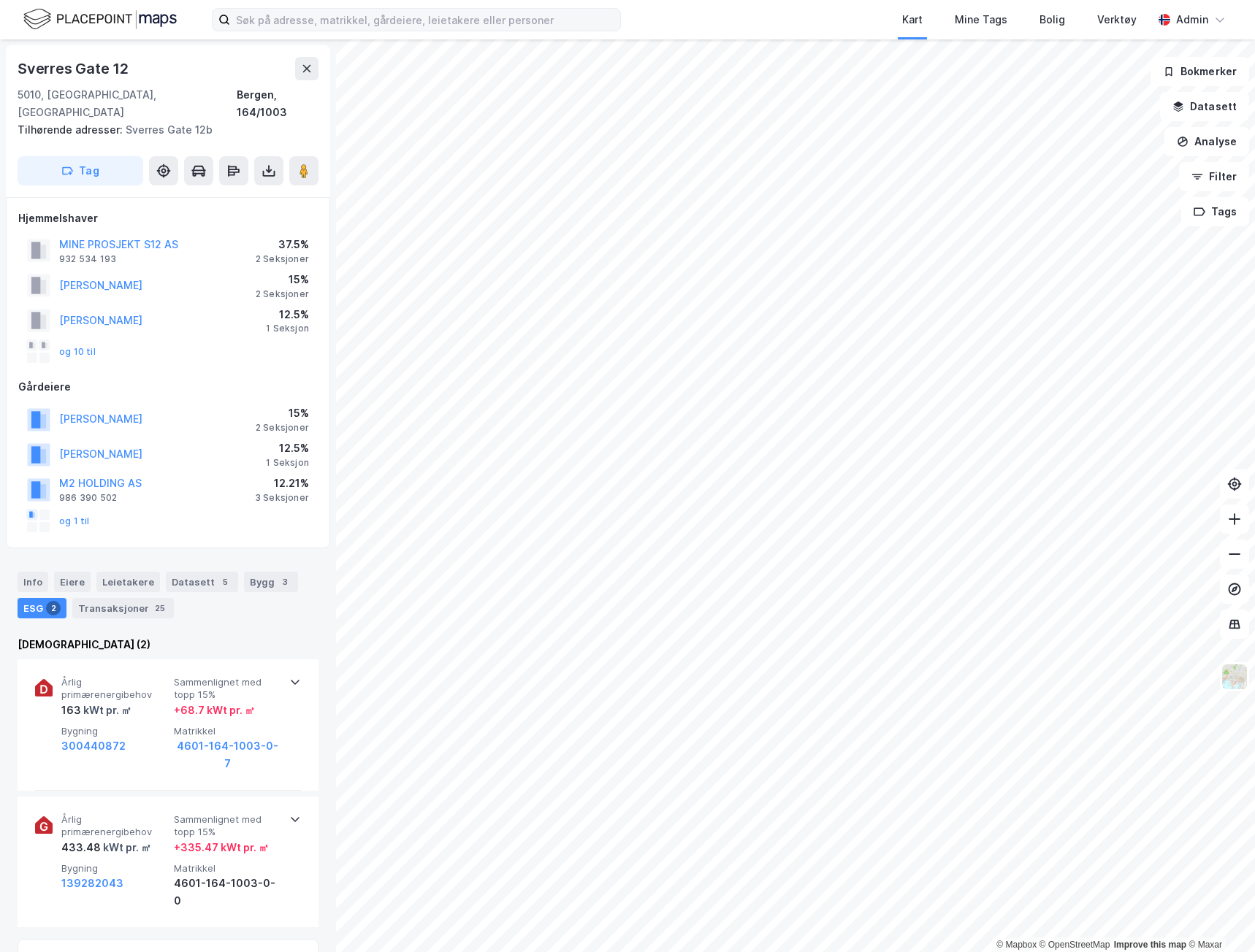
click at [404, 30] on label at bounding box center [417, 20] width 409 height 24
click at [404, 30] on input at bounding box center [425, 20] width 390 height 22
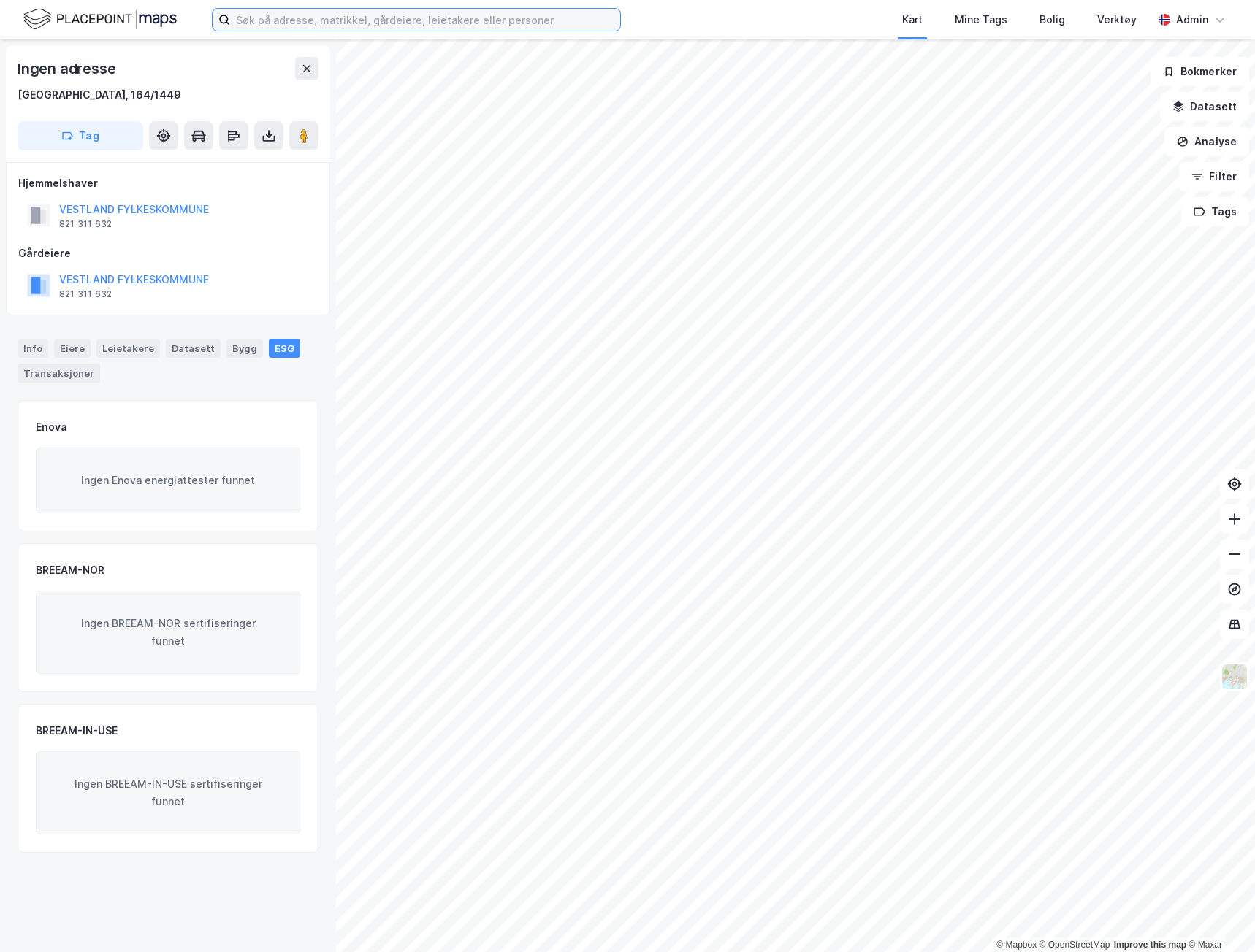
click at [307, 24] on input at bounding box center [425, 20] width 390 height 22
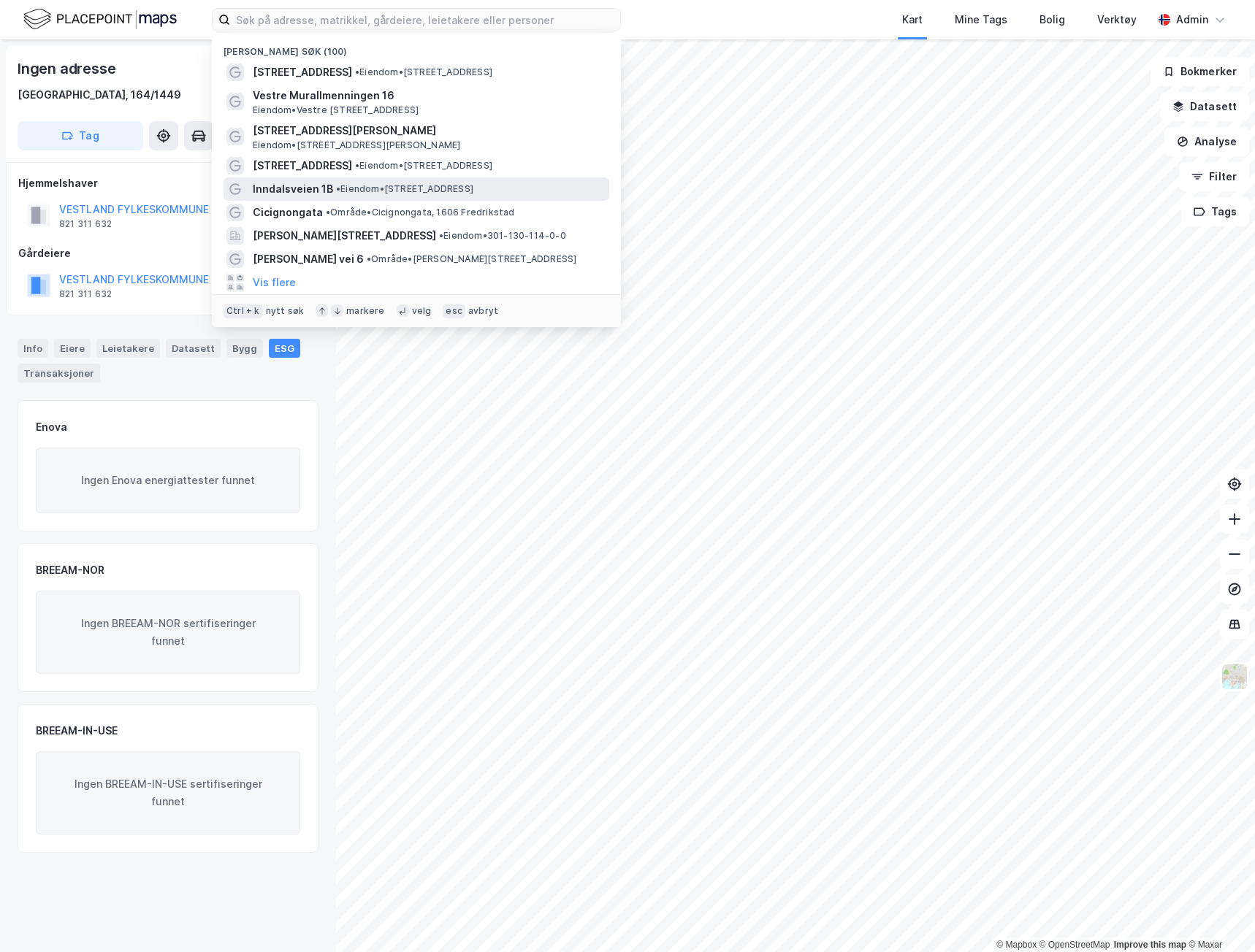
click at [297, 185] on span "Inndalsveien 1B" at bounding box center [293, 189] width 80 height 18
